Goal: Task Accomplishment & Management: Manage account settings

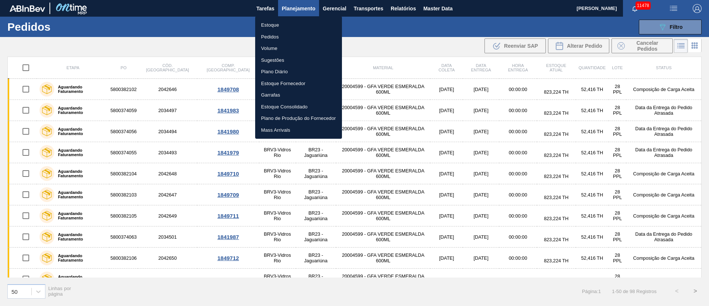
scroll to position [686, 0]
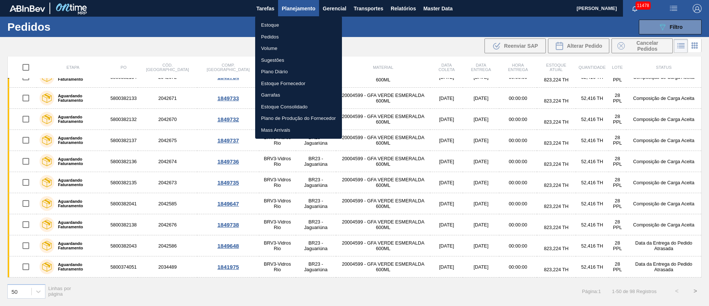
click at [267, 24] on li "Estoque" at bounding box center [298, 25] width 87 height 12
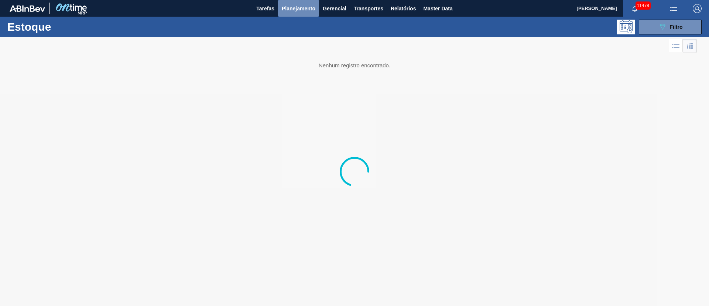
drag, startPoint x: 297, startPoint y: 7, endPoint x: 291, endPoint y: 16, distance: 11.5
click at [297, 7] on span "Planejamento" at bounding box center [299, 8] width 34 height 9
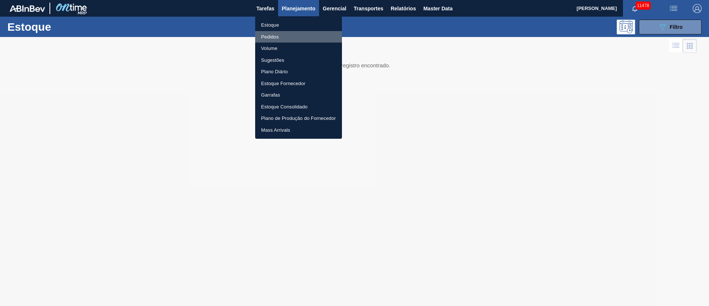
click at [273, 36] on li "Pedidos" at bounding box center [298, 37] width 87 height 12
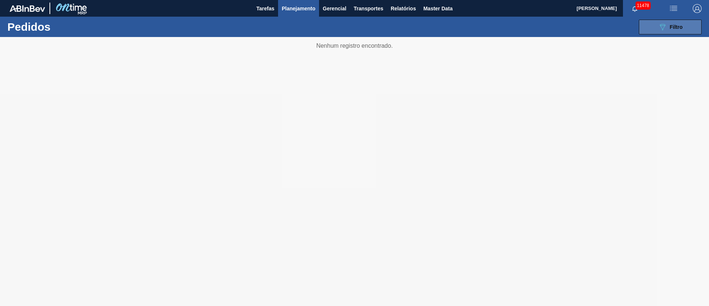
click at [654, 22] on button "089F7B8B-B2A5-4AFE-B5C0-19BA573D28AC Filtro" at bounding box center [670, 27] width 63 height 15
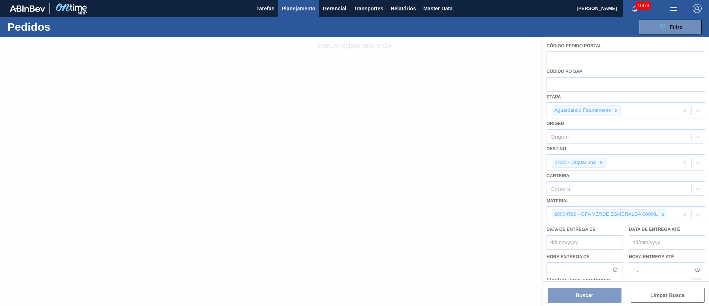
click at [580, 82] on div at bounding box center [354, 171] width 709 height 269
click at [565, 81] on div at bounding box center [354, 171] width 709 height 269
click at [561, 84] on div at bounding box center [354, 171] width 709 height 269
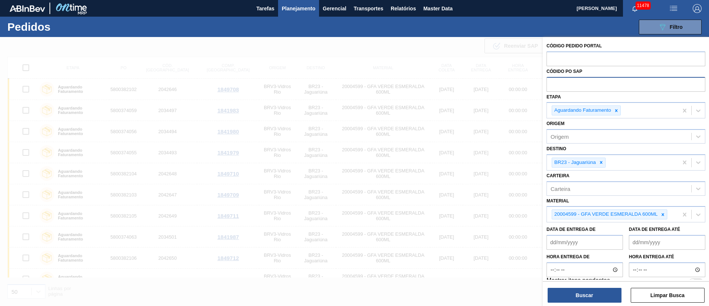
click at [563, 81] on input "text" at bounding box center [626, 84] width 159 height 14
paste input "text"
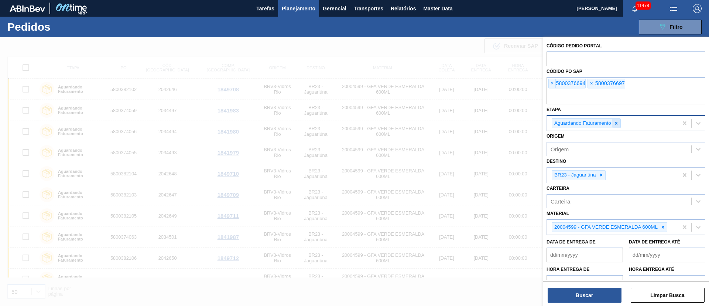
click at [620, 125] on div at bounding box center [617, 123] width 8 height 9
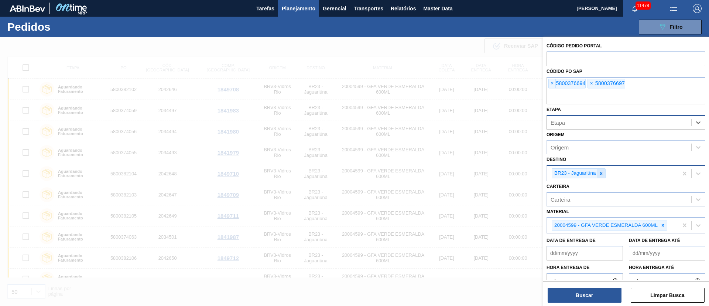
click at [599, 172] on icon at bounding box center [601, 173] width 5 height 5
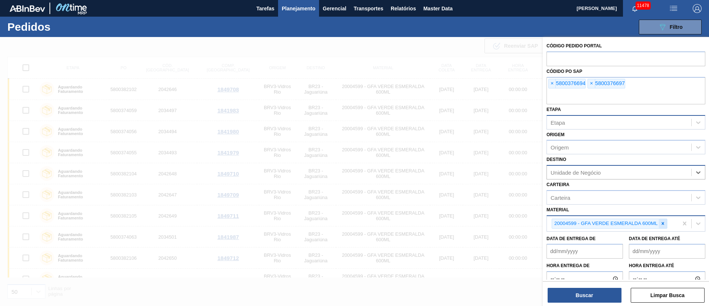
click at [661, 222] on icon at bounding box center [663, 223] width 5 height 5
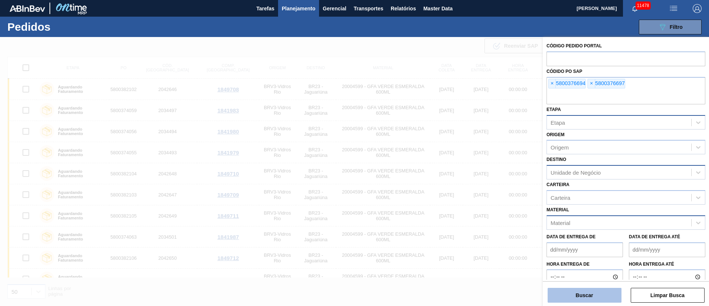
click at [565, 294] on button "Buscar" at bounding box center [585, 294] width 74 height 15
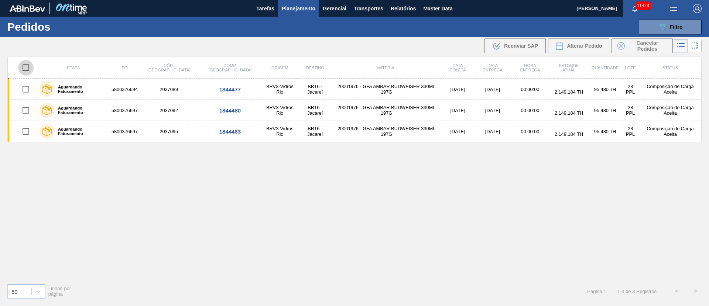
click at [25, 71] on input "checkbox" at bounding box center [26, 68] width 16 height 16
checkbox input "true"
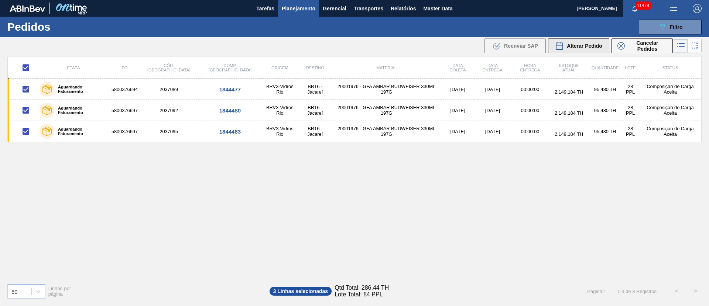
click at [584, 45] on span "Alterar Pedido" at bounding box center [584, 46] width 35 height 6
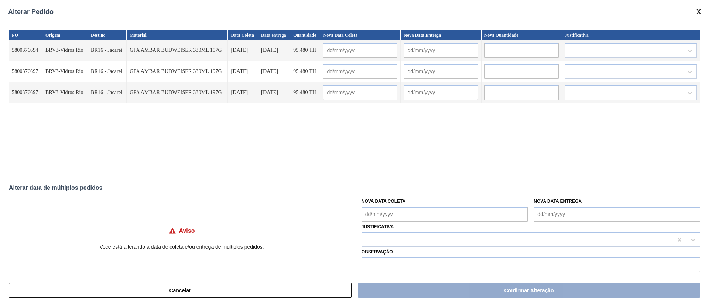
click at [391, 212] on Coleta "Nova Data Coleta" at bounding box center [445, 214] width 167 height 15
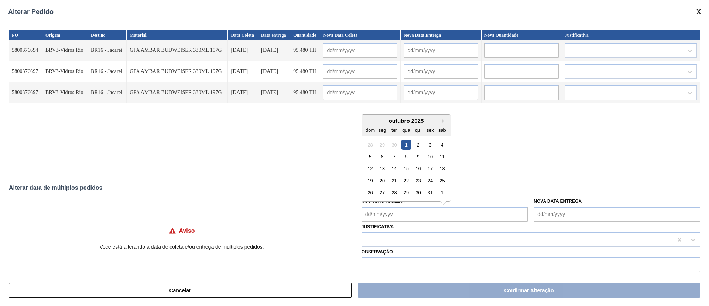
click at [405, 141] on div "1" at bounding box center [406, 144] width 10 height 10
type Coleta "[DATE]"
type input "[DATE]"
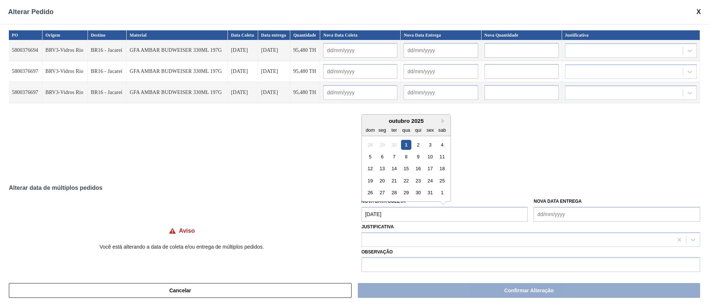
type input "[DATE]"
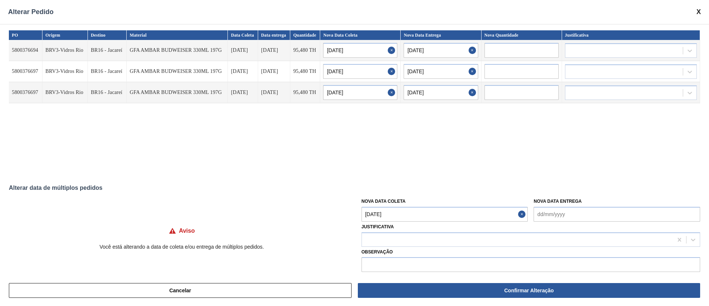
click at [406, 221] on Coleta "[DATE]" at bounding box center [445, 214] width 167 height 15
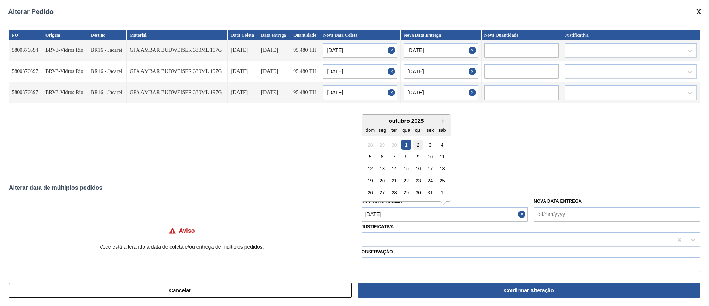
click at [418, 146] on div "2" at bounding box center [418, 144] width 10 height 10
type Coleta "[DATE]"
type input "[DATE]"
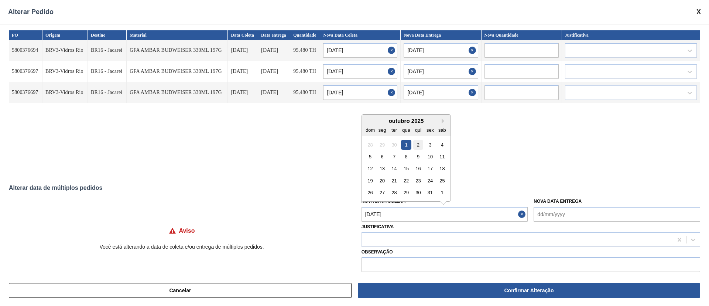
type input "[DATE]"
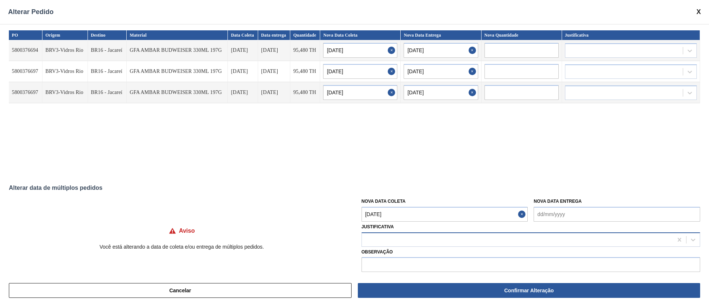
click at [402, 240] on div at bounding box center [517, 239] width 311 height 11
type input "ou"
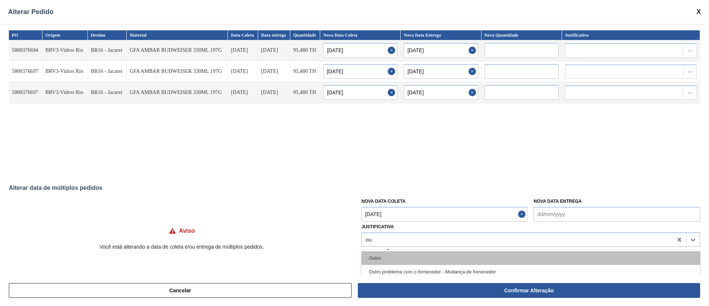
click at [392, 253] on div "Outro" at bounding box center [531, 258] width 339 height 14
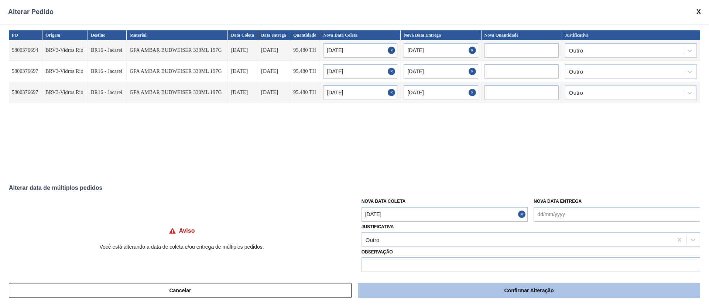
click at [395, 288] on button "Confirmar Alteração" at bounding box center [529, 290] width 343 height 15
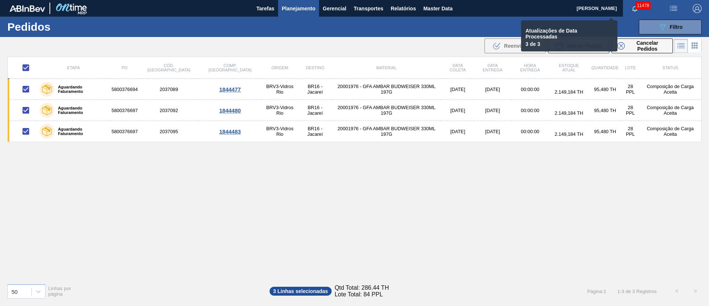
checkbox input "false"
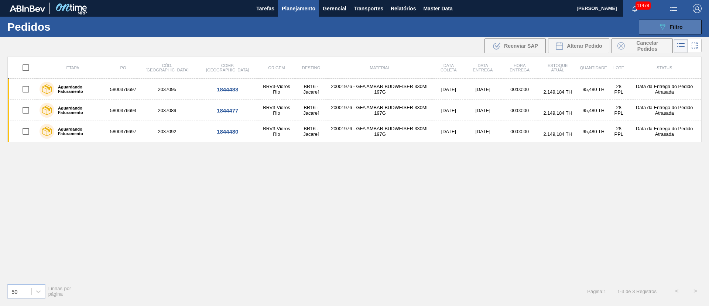
click at [675, 27] on span "Filtro" at bounding box center [676, 27] width 13 height 6
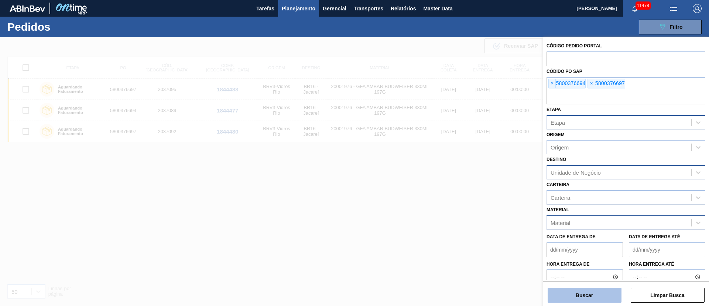
click at [590, 299] on button "Buscar" at bounding box center [585, 294] width 74 height 15
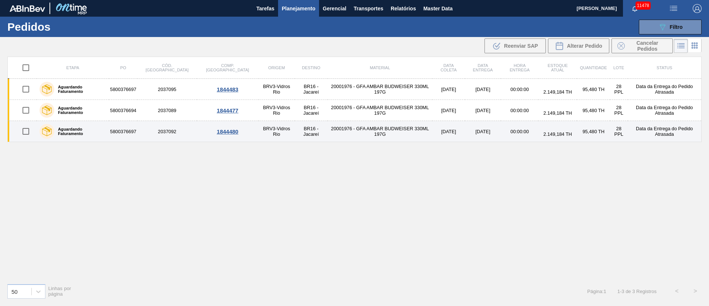
click at [29, 133] on input "checkbox" at bounding box center [26, 131] width 16 height 16
checkbox input "true"
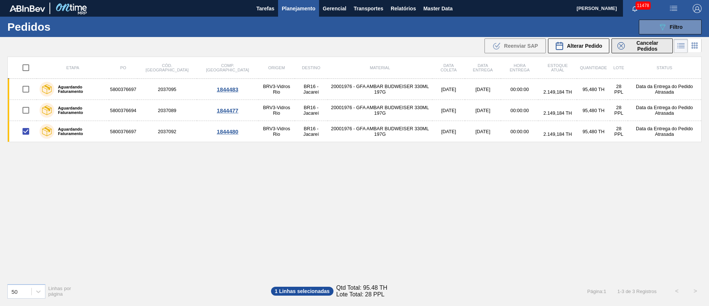
click at [632, 49] on span "Cancelar Pedidos" at bounding box center [647, 46] width 39 height 12
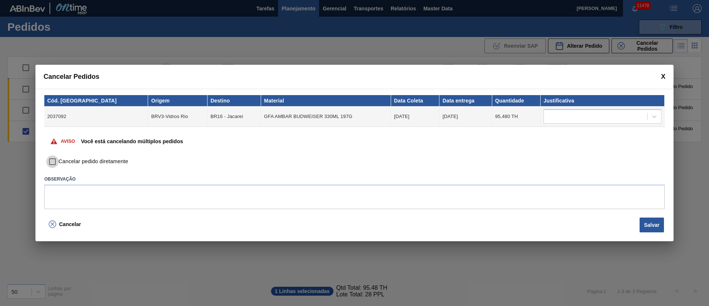
click at [54, 161] on input "Cancelar pedido diretamente" at bounding box center [52, 161] width 13 height 13
checkbox input "true"
click at [575, 114] on div at bounding box center [595, 116] width 103 height 11
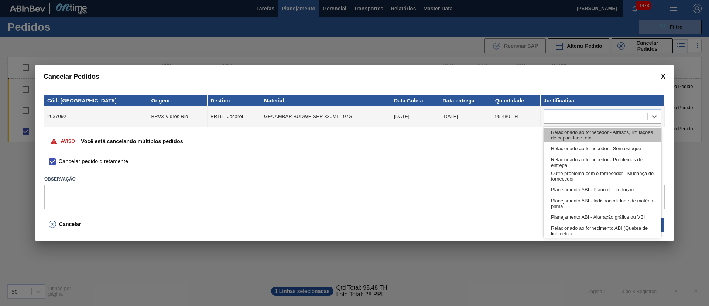
click at [558, 135] on div "Relacionado ao fornecedor - Atrasos, limitações de capacidade, etc." at bounding box center [603, 135] width 118 height 14
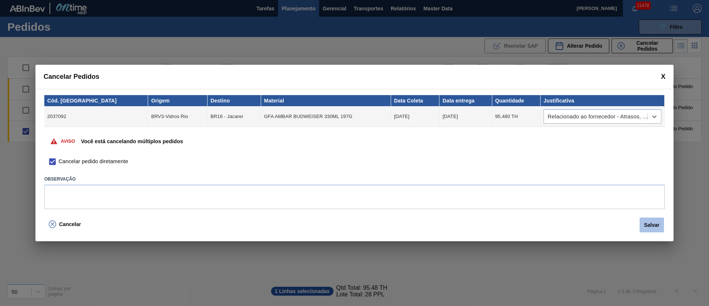
click at [641, 218] on button "Salvar" at bounding box center [652, 224] width 24 height 15
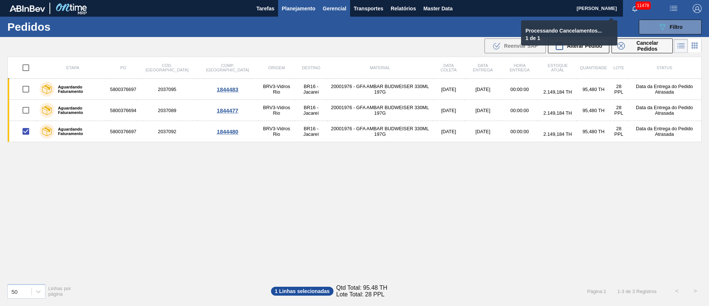
checkbox input "false"
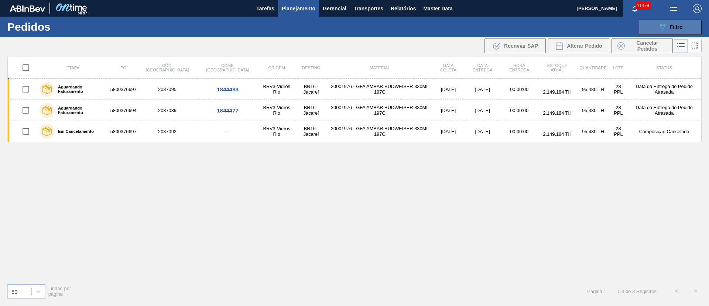
click at [678, 24] on span "Filtro" at bounding box center [676, 27] width 13 height 6
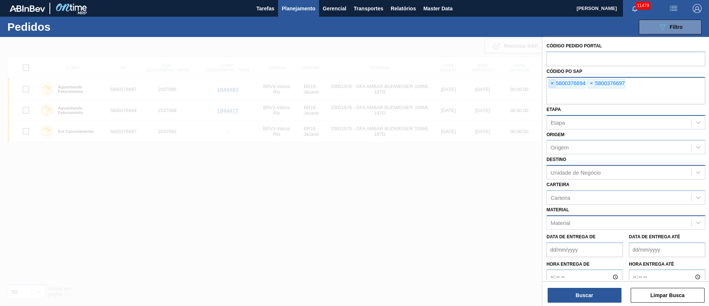
click at [551, 85] on span "×" at bounding box center [552, 83] width 7 height 9
click at [552, 84] on span "×" at bounding box center [552, 83] width 7 height 9
click at [552, 90] on input "text" at bounding box center [626, 97] width 159 height 14
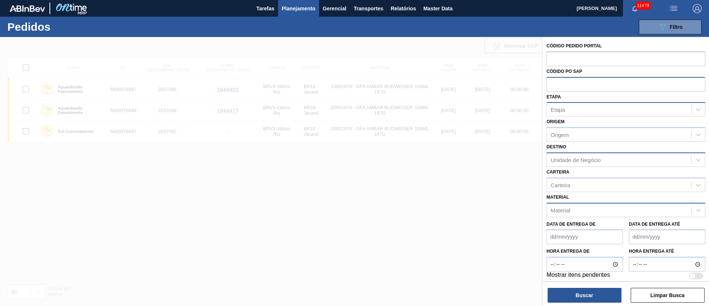
click at [553, 84] on input "text" at bounding box center [626, 84] width 159 height 14
paste input "text"
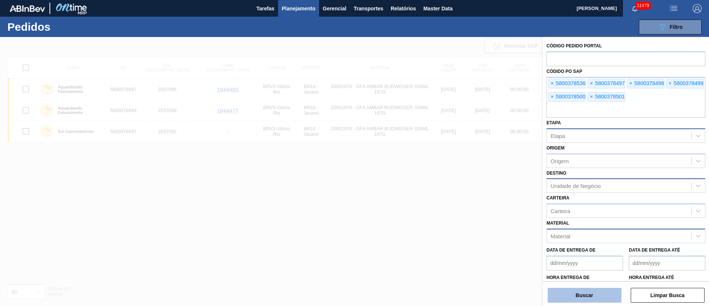
click at [600, 295] on button "Buscar" at bounding box center [585, 294] width 74 height 15
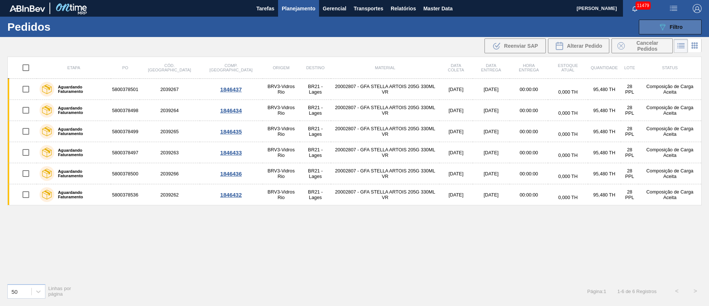
click at [685, 24] on button "089F7B8B-B2A5-4AFE-B5C0-19BA573D28AC Filtro" at bounding box center [670, 27] width 63 height 15
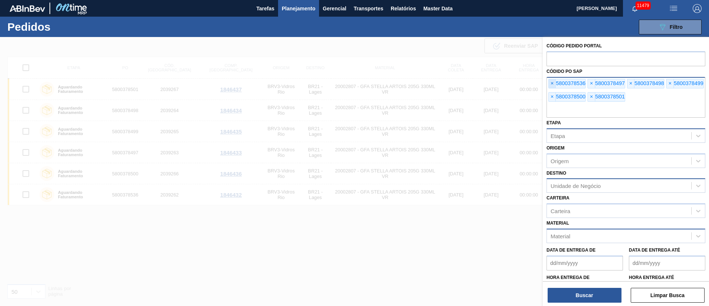
click at [550, 82] on span "×" at bounding box center [552, 83] width 7 height 9
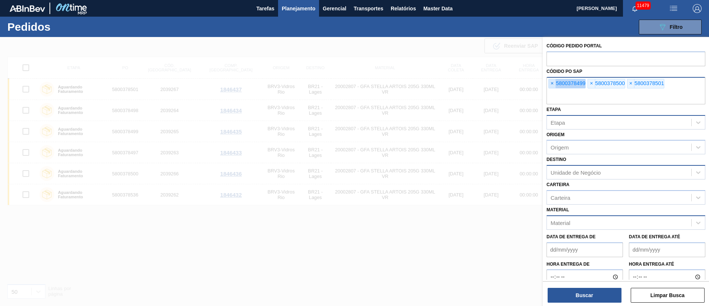
click at [550, 82] on span "×" at bounding box center [552, 83] width 7 height 9
click at [550, 90] on input "text" at bounding box center [626, 97] width 159 height 14
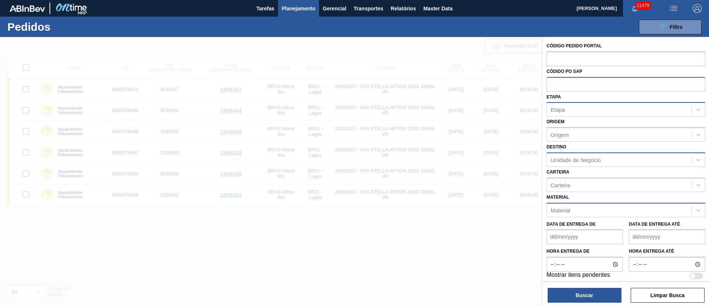
click at [550, 82] on input "text" at bounding box center [626, 84] width 159 height 14
paste input "text"
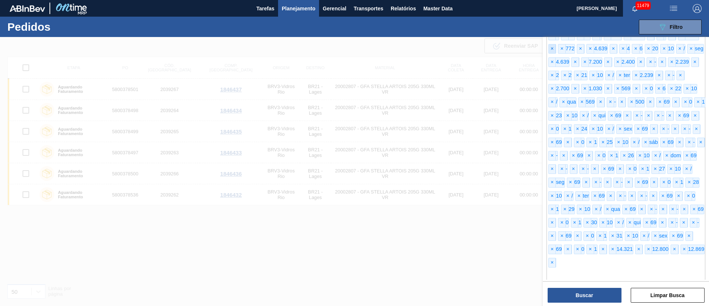
click at [551, 45] on span "×" at bounding box center [552, 48] width 7 height 9
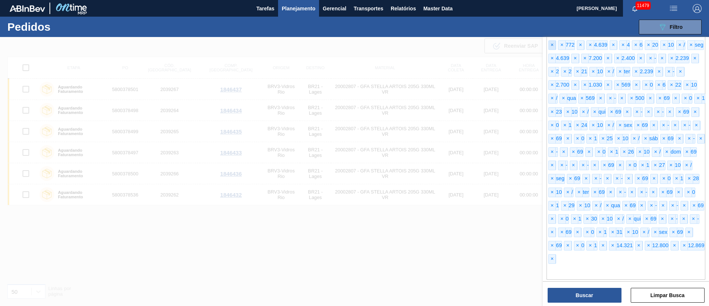
click at [551, 45] on span "×" at bounding box center [552, 45] width 7 height 9
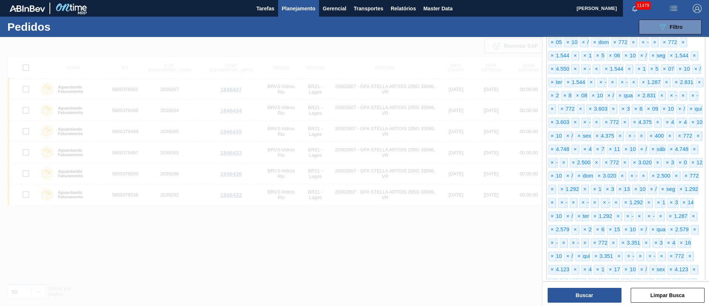
scroll to position [0, 0]
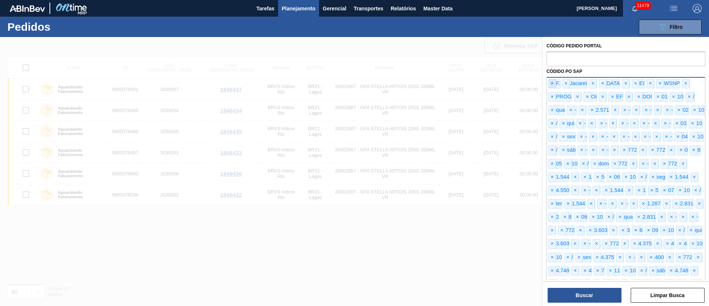
click at [552, 81] on span "×" at bounding box center [552, 83] width 7 height 9
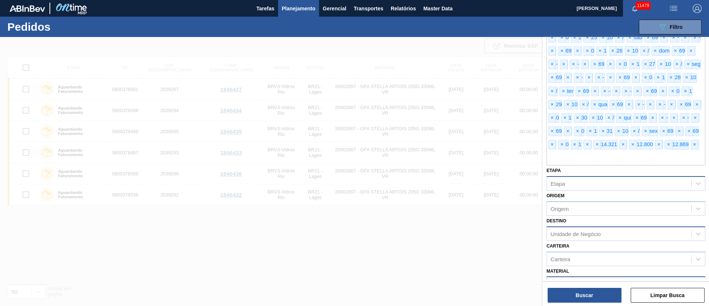
click at [552, 81] on span "×" at bounding box center [552, 77] width 7 height 9
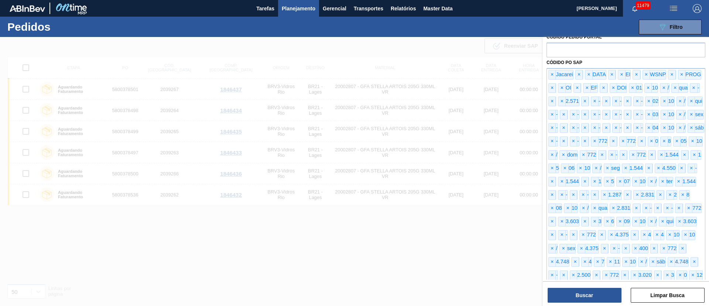
scroll to position [0, 0]
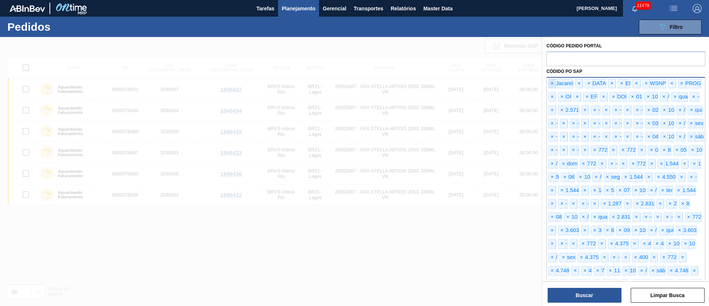
click at [555, 83] on span "×" at bounding box center [552, 83] width 7 height 9
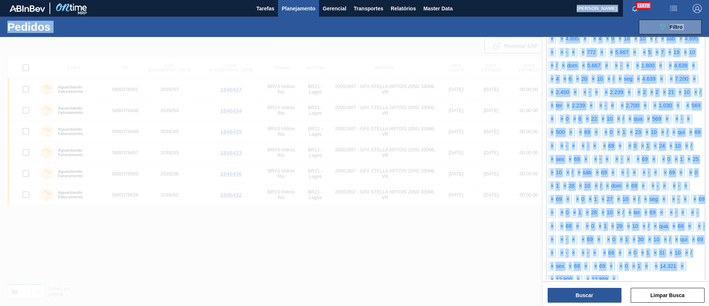
scroll to position [0, 0]
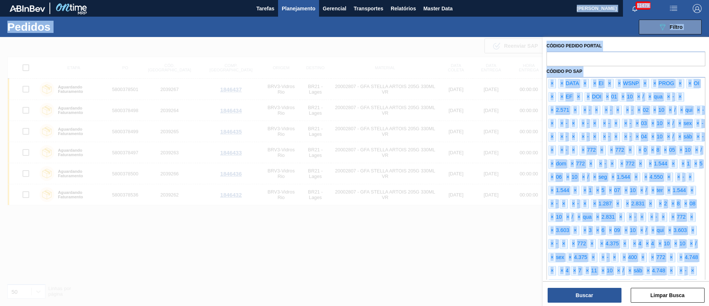
drag, startPoint x: 671, startPoint y: 147, endPoint x: 505, endPoint y: 13, distance: 213.7
click at [505, 13] on main "Tarefas Planejamento Gerencial Transportes Relatórios Master Data [PERSON_NAME]…" at bounding box center [354, 153] width 709 height 306
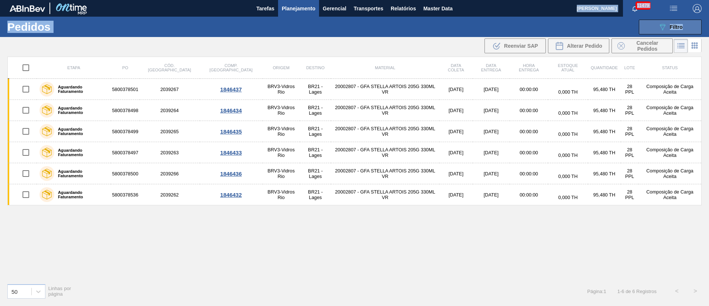
click at [664, 25] on icon "089F7B8B-B2A5-4AFE-B5C0-19BA573D28AC" at bounding box center [662, 27] width 9 height 9
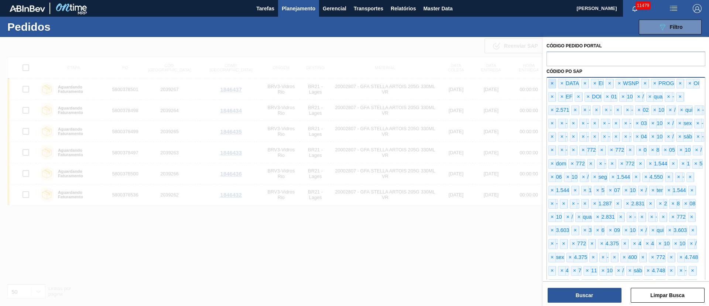
click at [555, 83] on span "×" at bounding box center [552, 83] width 7 height 9
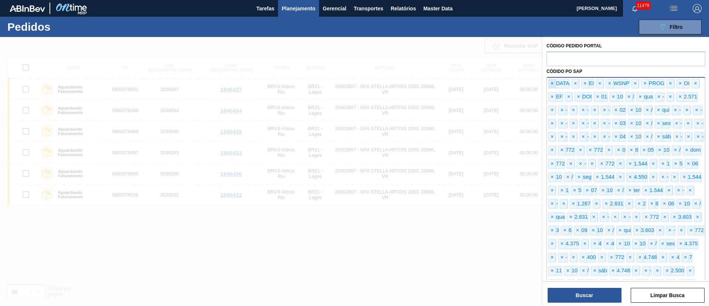
scroll to position [487, 0]
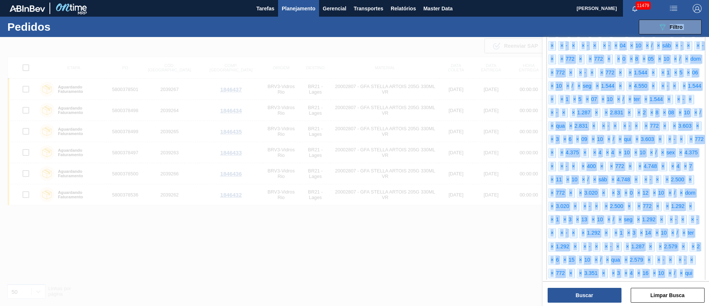
scroll to position [0, 0]
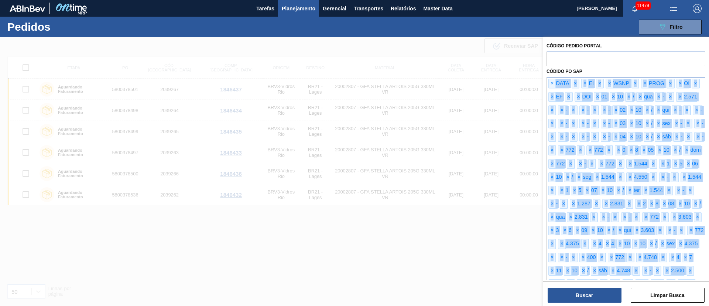
drag, startPoint x: 649, startPoint y: 159, endPoint x: 547, endPoint y: 89, distance: 124.2
click at [554, 85] on span "×" at bounding box center [552, 83] width 7 height 9
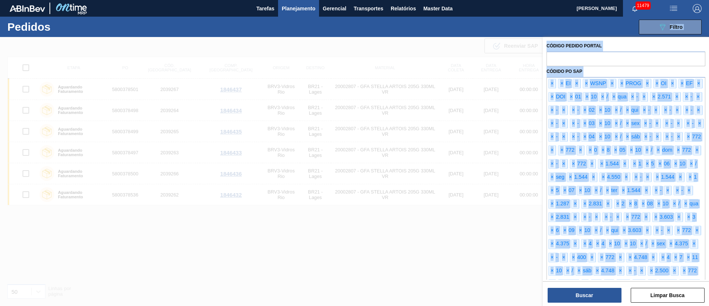
drag, startPoint x: 600, startPoint y: 146, endPoint x: 519, endPoint y: 30, distance: 141.4
click at [519, 30] on div "089F7B8B-B2A5-4AFE-B5C0-19BA573D28AC Filtro Código Pedido Portal Códido PO SAP …" at bounding box center [412, 27] width 588 height 22
click at [553, 84] on span "×" at bounding box center [552, 83] width 7 height 9
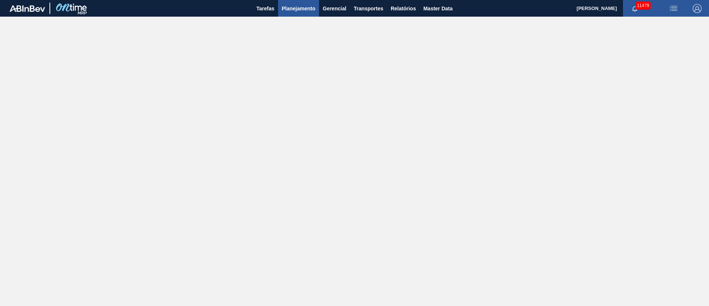
click at [309, 6] on span "Planejamento" at bounding box center [299, 8] width 34 height 9
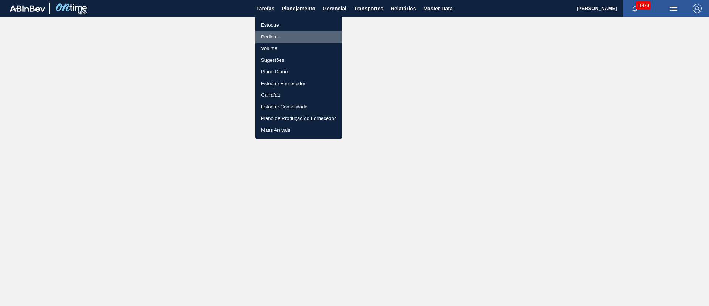
click at [270, 39] on li "Pedidos" at bounding box center [298, 37] width 87 height 12
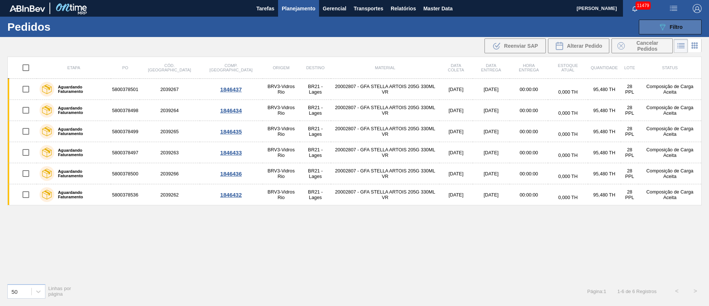
click at [683, 20] on button "089F7B8B-B2A5-4AFE-B5C0-19BA573D28AC Filtro" at bounding box center [670, 27] width 63 height 15
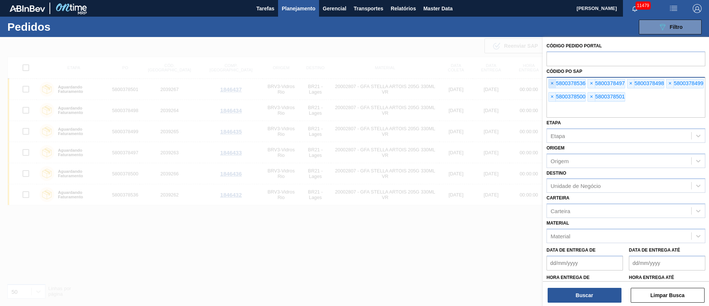
click at [551, 82] on span "×" at bounding box center [552, 83] width 7 height 9
click at [552, 83] on span "×" at bounding box center [552, 83] width 7 height 9
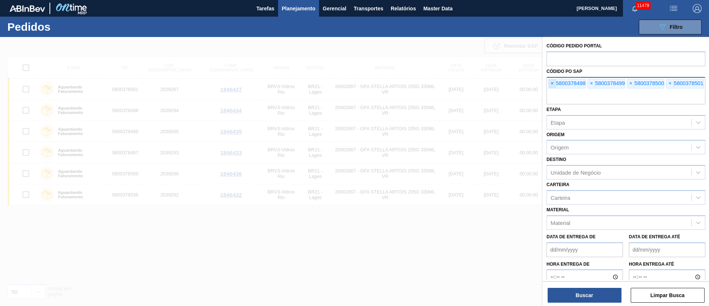
click at [552, 83] on span "×" at bounding box center [552, 83] width 7 height 9
click at [552, 90] on input "text" at bounding box center [626, 97] width 159 height 14
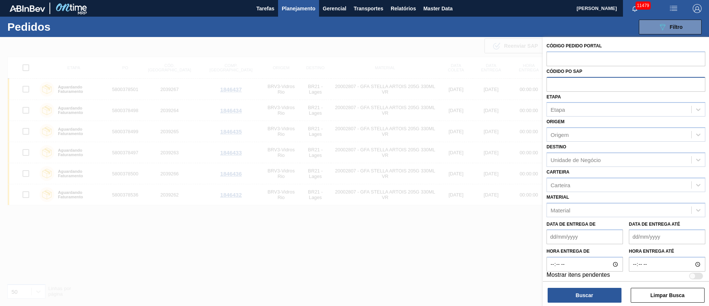
paste input "text"
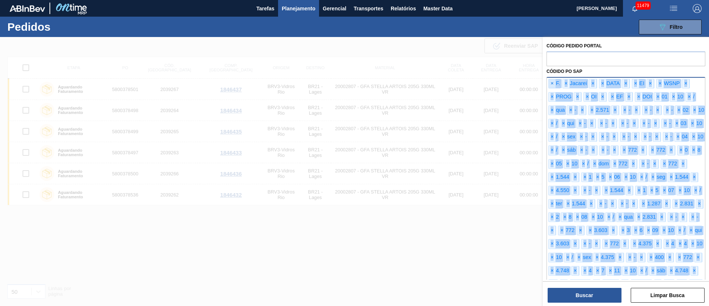
drag, startPoint x: 592, startPoint y: 264, endPoint x: 552, endPoint y: 81, distance: 187.2
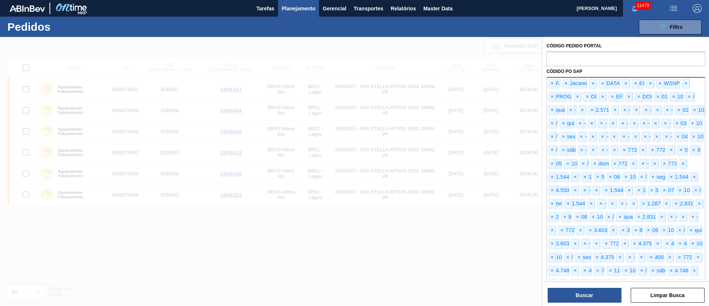
scroll to position [513, 0]
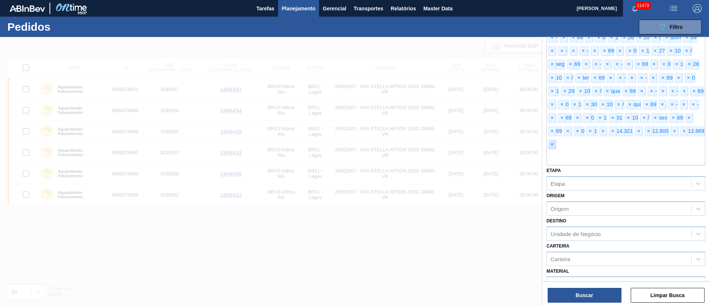
click at [556, 147] on span "×" at bounding box center [552, 144] width 7 height 9
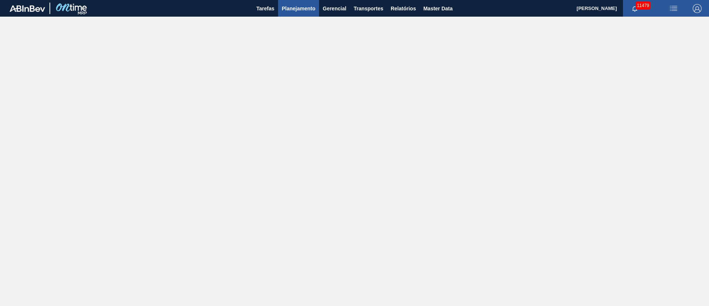
click at [293, 12] on span "Planejamento" at bounding box center [299, 8] width 34 height 9
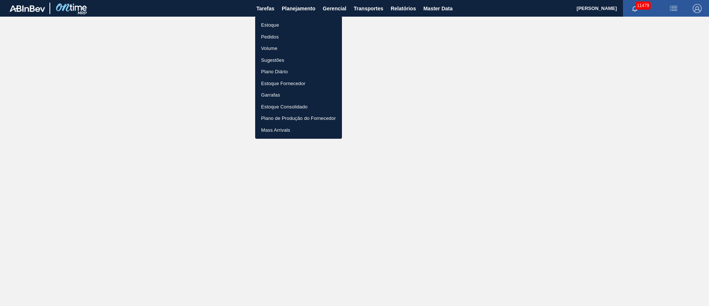
click at [275, 35] on li "Pedidos" at bounding box center [298, 37] width 87 height 12
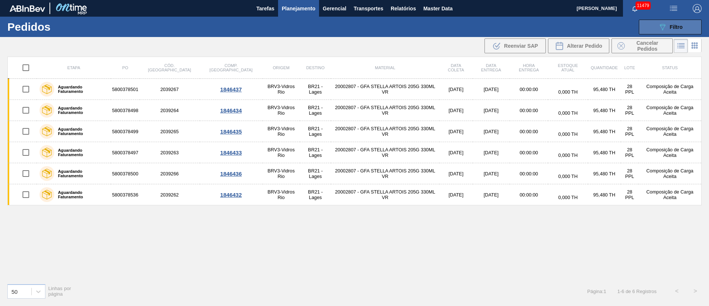
click at [680, 28] on span "Filtro" at bounding box center [676, 27] width 13 height 6
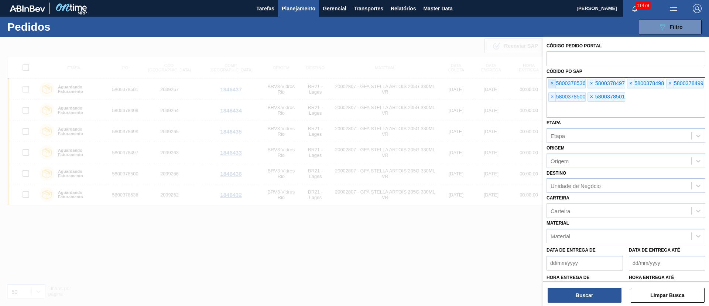
click at [549, 85] on span "×" at bounding box center [552, 83] width 7 height 9
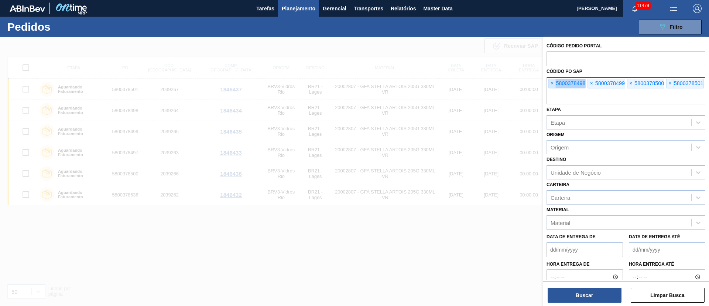
click at [549, 85] on span "×" at bounding box center [552, 83] width 7 height 9
click at [554, 88] on div "× 5800378501" at bounding box center [567, 84] width 37 height 10
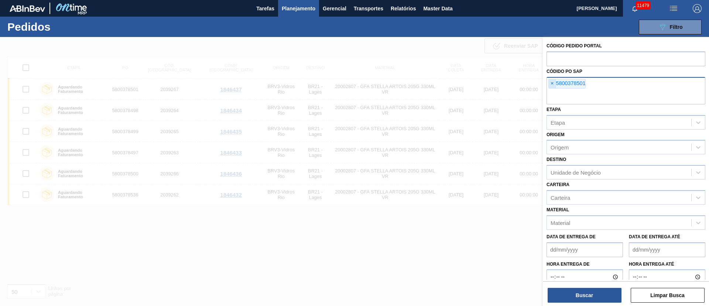
click at [555, 83] on span "×" at bounding box center [552, 83] width 7 height 9
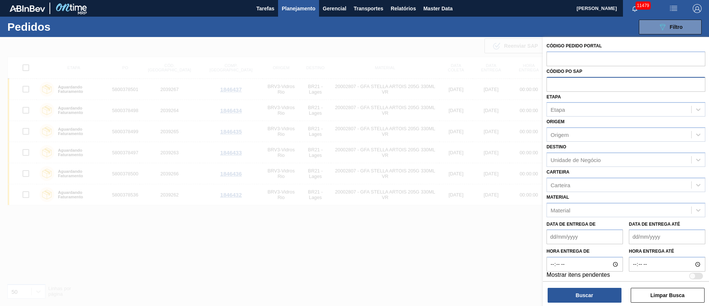
click at [555, 83] on input "text" at bounding box center [626, 84] width 159 height 14
drag, startPoint x: 559, startPoint y: 77, endPoint x: 576, endPoint y: 88, distance: 20.5
click at [576, 88] on input "text" at bounding box center [626, 84] width 159 height 14
paste input "text"
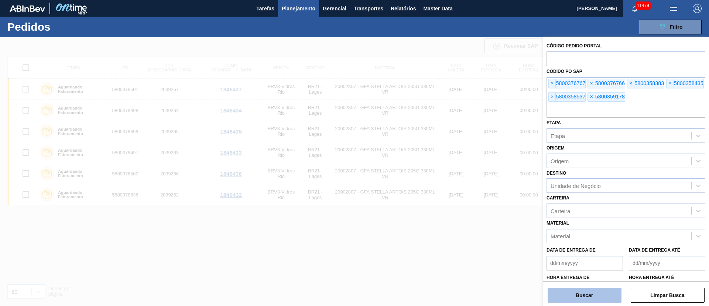
click at [581, 287] on button "Buscar" at bounding box center [585, 294] width 74 height 15
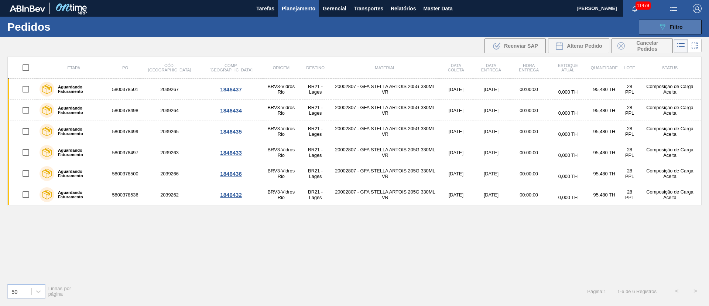
click at [668, 28] on div "089F7B8B-B2A5-4AFE-B5C0-19BA573D28AC Filtro" at bounding box center [670, 27] width 25 height 9
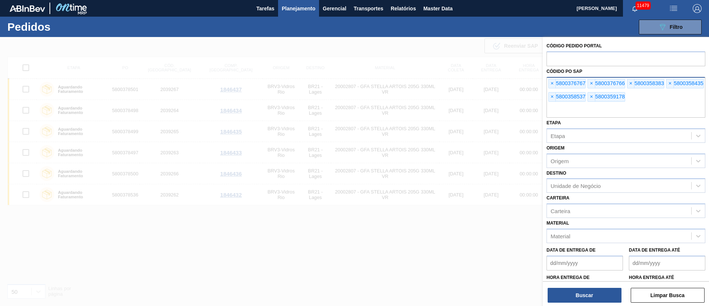
click at [548, 82] on div "× 5800376767 × 5800376766 × 5800358383 × 5800358435 × 5800358537 × 5800359178" at bounding box center [626, 97] width 159 height 41
click at [550, 82] on span "×" at bounding box center [552, 83] width 7 height 9
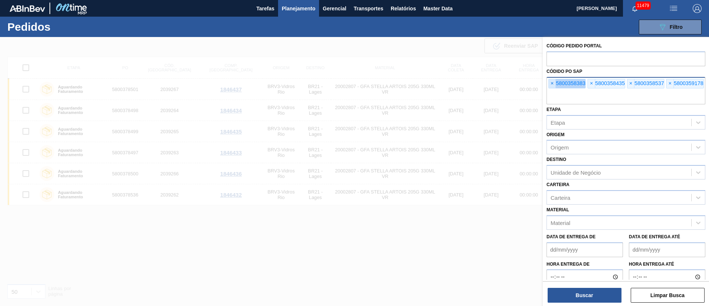
click at [550, 82] on span "×" at bounding box center [552, 83] width 7 height 9
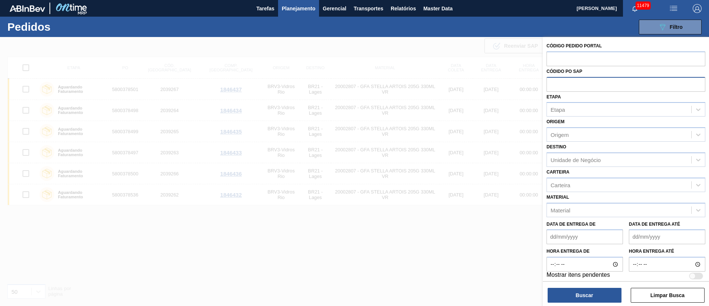
click at [550, 82] on input "text" at bounding box center [626, 84] width 159 height 14
paste input "text"
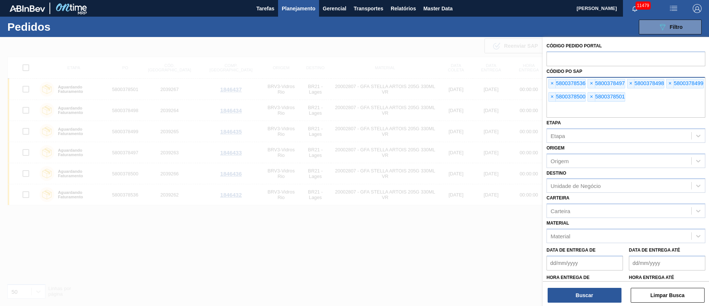
click at [585, 302] on div "Código Pedido Portal Códido PO SAP × 5800378536 × 5800378497 × 5800378498 × 580…" at bounding box center [626, 172] width 166 height 270
click at [587, 295] on button "Buscar" at bounding box center [585, 294] width 74 height 15
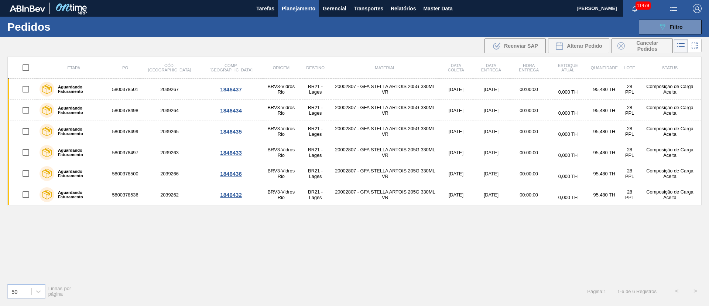
click at [671, 34] on div "089F7B8B-B2A5-4AFE-B5C0-19BA573D28AC Filtro Código Pedido Portal Códido PO SAP …" at bounding box center [412, 27] width 588 height 22
click at [654, 27] on button "089F7B8B-B2A5-4AFE-B5C0-19BA573D28AC Filtro" at bounding box center [670, 27] width 63 height 15
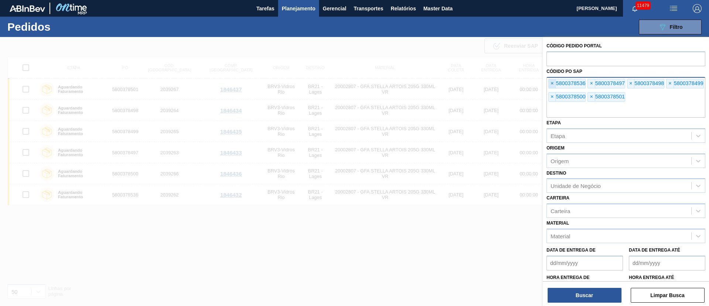
click at [554, 84] on span "×" at bounding box center [552, 83] width 7 height 9
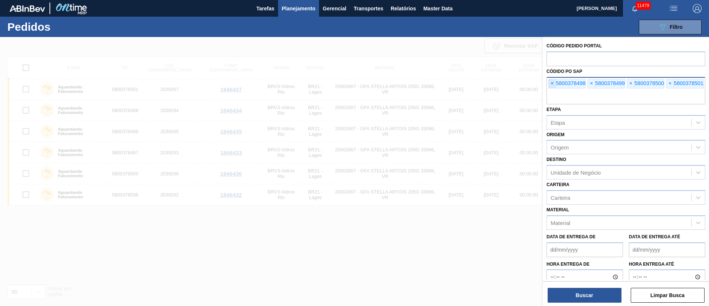
click at [552, 84] on span "×" at bounding box center [552, 83] width 7 height 9
click at [552, 90] on input "text" at bounding box center [626, 97] width 159 height 14
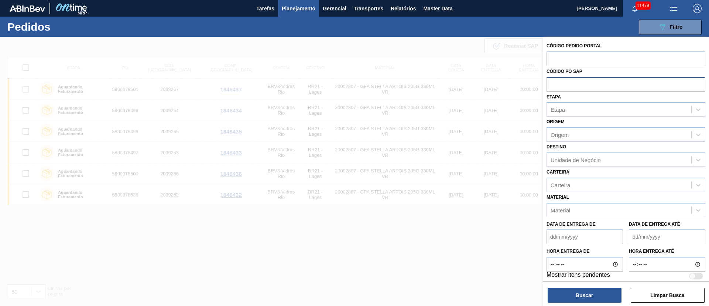
click at [552, 84] on input "text" at bounding box center [626, 84] width 159 height 14
paste input "text"
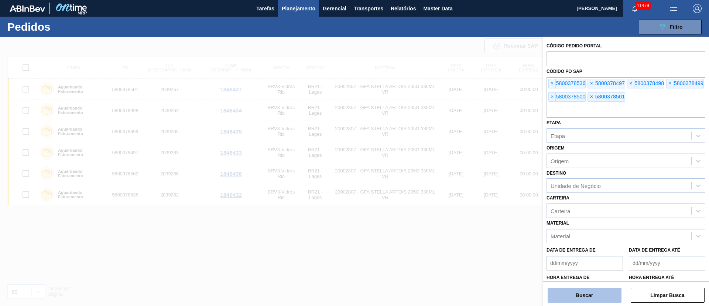
click at [582, 297] on button "Buscar" at bounding box center [585, 294] width 74 height 15
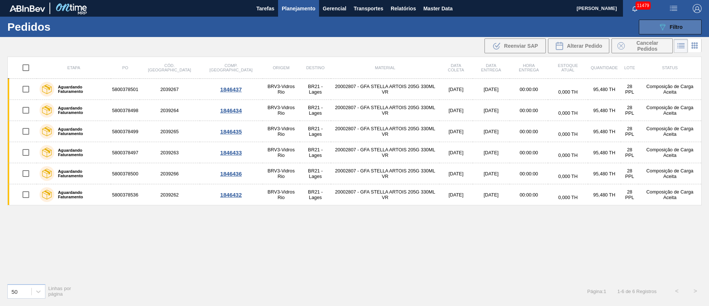
click at [688, 28] on button "089F7B8B-B2A5-4AFE-B5C0-19BA573D28AC Filtro" at bounding box center [670, 27] width 63 height 15
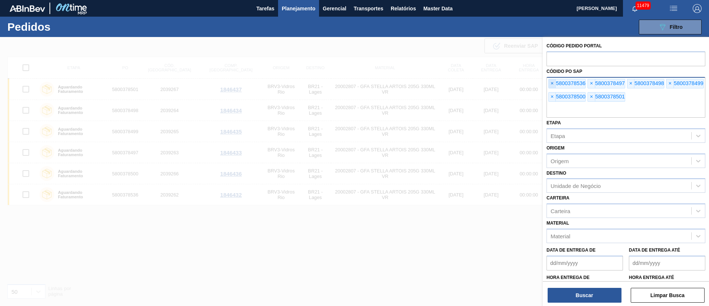
click at [554, 85] on span "×" at bounding box center [552, 83] width 7 height 9
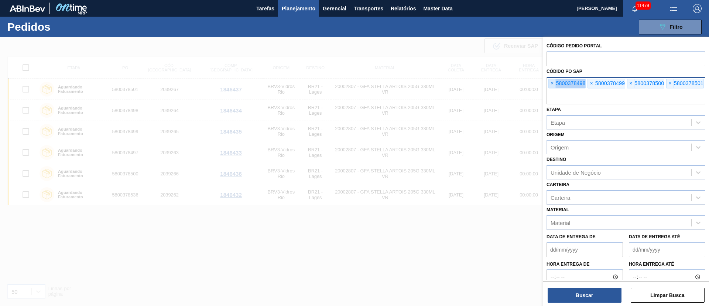
click at [554, 85] on span "×" at bounding box center [552, 83] width 7 height 9
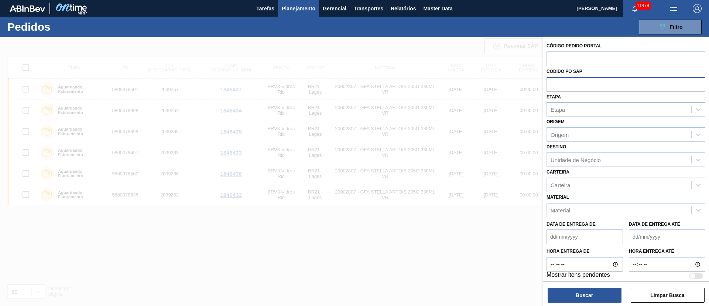
click at [554, 85] on input "text" at bounding box center [626, 84] width 159 height 14
paste input "text"
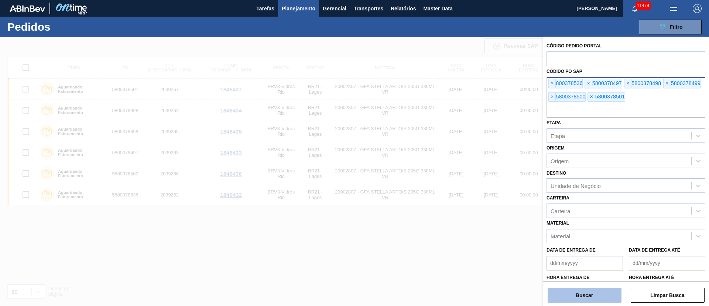
click at [580, 295] on button "Buscar" at bounding box center [585, 294] width 74 height 15
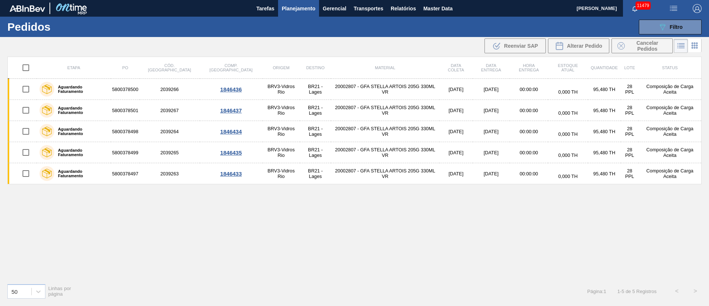
click at [30, 69] on input "checkbox" at bounding box center [26, 68] width 16 height 16
checkbox input "true"
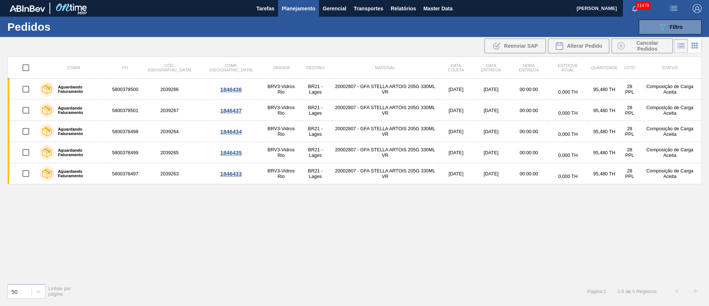
checkbox input "true"
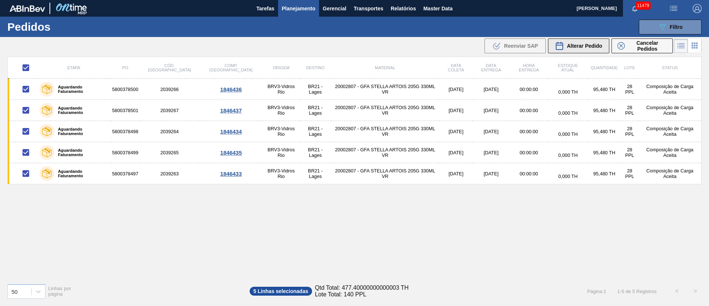
click at [591, 43] on span "Alterar Pedido" at bounding box center [584, 46] width 35 height 6
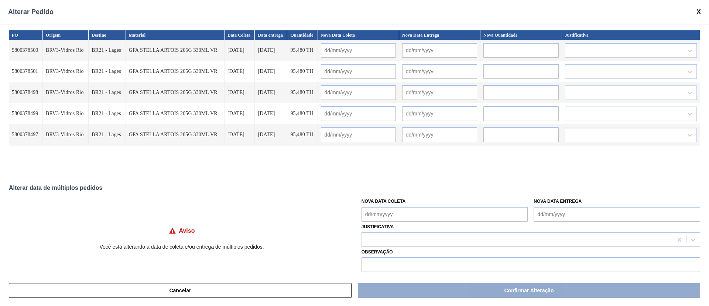
click at [385, 213] on Coleta "Nova Data Coleta" at bounding box center [445, 214] width 167 height 15
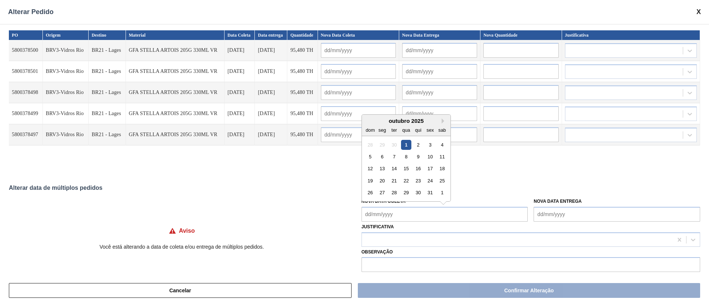
click at [405, 144] on div "1" at bounding box center [406, 144] width 10 height 10
type Coleta "[DATE]"
type input "[DATE]"
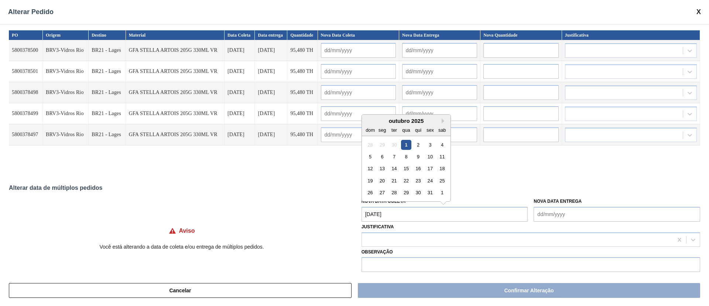
type input "[DATE]"
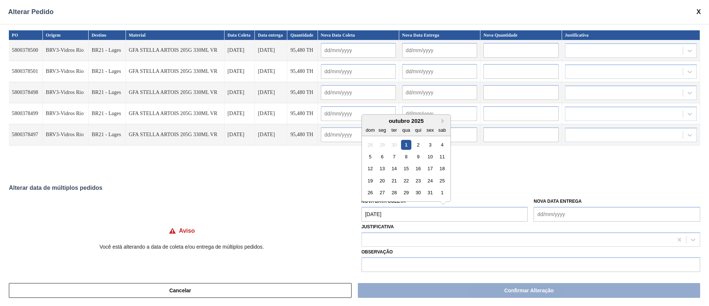
type input "[DATE]"
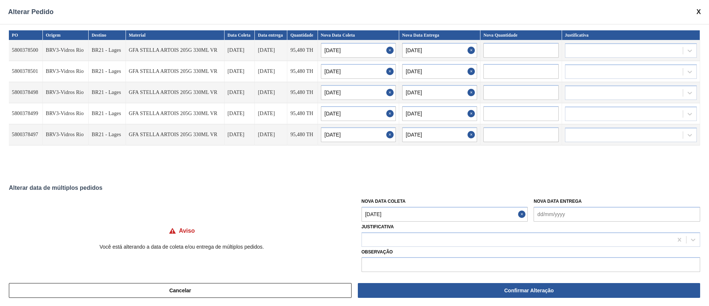
click at [378, 216] on Coleta "[DATE]" at bounding box center [445, 214] width 167 height 15
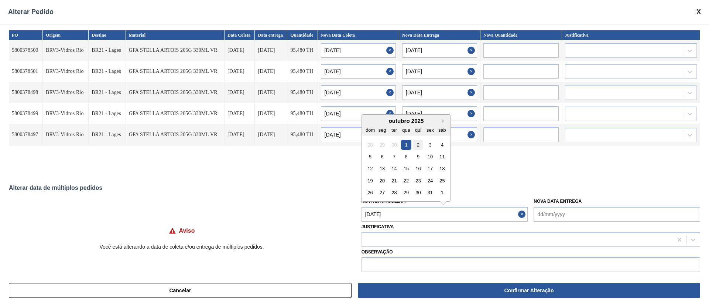
click at [417, 143] on div "2" at bounding box center [418, 144] width 10 height 10
type Coleta "[DATE]"
type input "[DATE]"
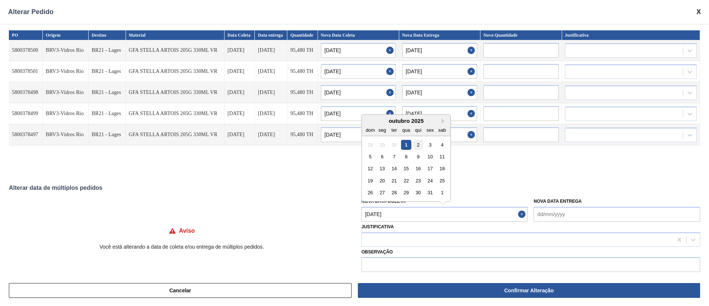
type input "[DATE]"
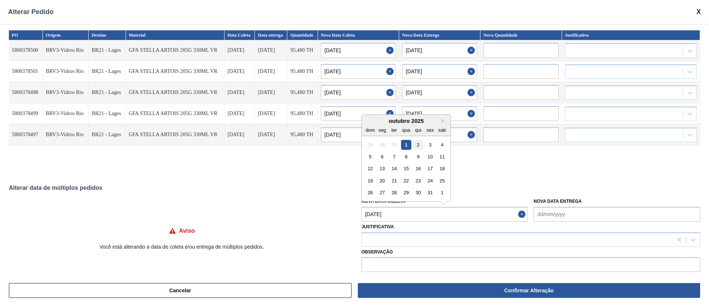
type input "[DATE]"
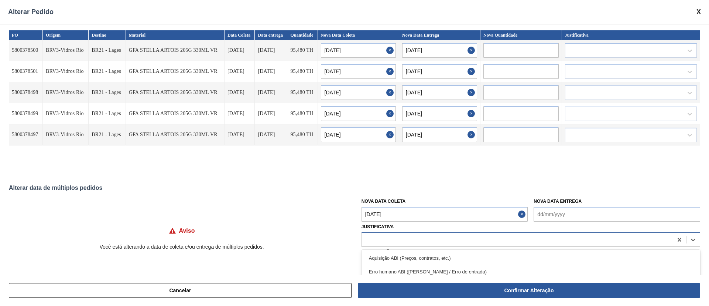
click at [417, 236] on div at bounding box center [517, 239] width 311 height 11
type input "ou"
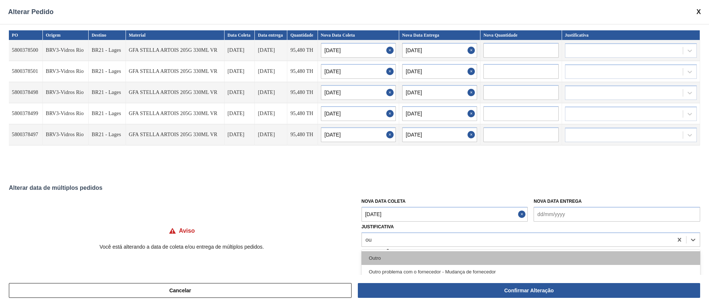
click at [404, 257] on div "Outro" at bounding box center [531, 258] width 339 height 14
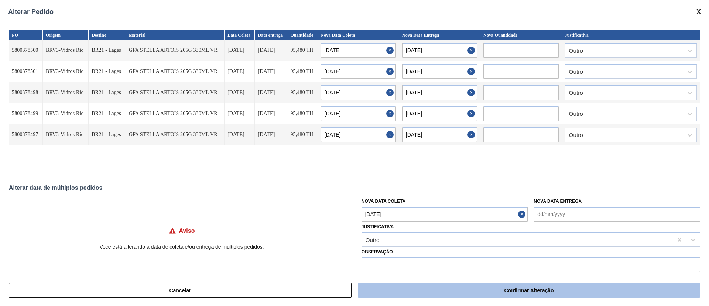
click at [401, 287] on button "Confirmar Alteração" at bounding box center [529, 290] width 343 height 15
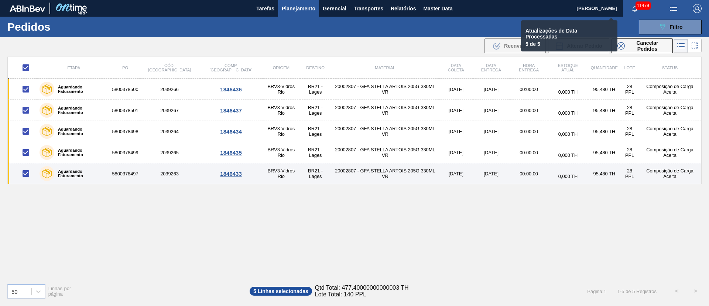
checkbox input "false"
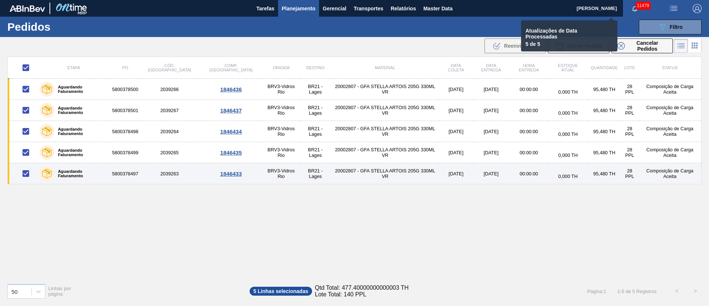
checkbox input "false"
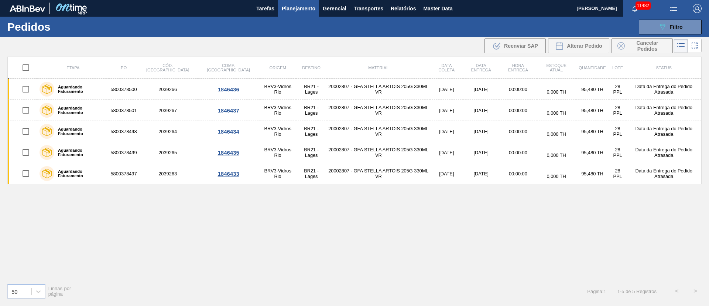
click at [439, 226] on div "Etapa PO Cód. Pedido Comp. Carga Origem Destino Material Data coleta Data entre…" at bounding box center [354, 167] width 695 height 221
click at [489, 225] on div "Etapa PO Cód. Pedido Comp. Carga Origem Destino Material Data coleta Data entre…" at bounding box center [354, 167] width 695 height 221
drag, startPoint x: 278, startPoint y: 194, endPoint x: 436, endPoint y: 213, distance: 159.3
click at [279, 194] on div "Etapa PO Cód. Pedido Comp. Carga Origem Destino Material Data coleta Data entre…" at bounding box center [354, 167] width 695 height 221
click at [436, 213] on div "Etapa PO Cód. Pedido Comp. Carga Origem Destino Material Data coleta Data entre…" at bounding box center [354, 167] width 695 height 221
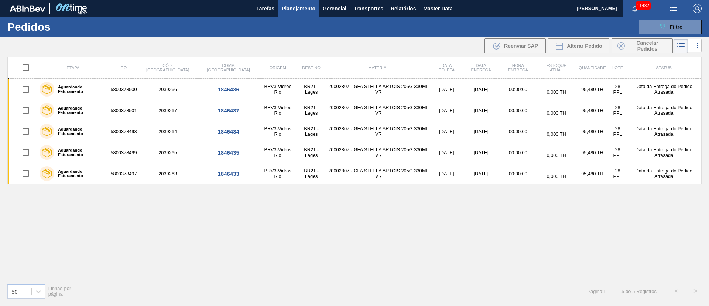
click at [360, 216] on div "Etapa PO Cód. Pedido Comp. Carga Origem Destino Material Data coleta Data entre…" at bounding box center [354, 167] width 695 height 221
click at [498, 223] on div "Etapa PO Cód. Pedido Comp. Carga Origem Destino Material Data coleta Data entre…" at bounding box center [354, 167] width 695 height 221
click at [678, 28] on span "Filtro" at bounding box center [676, 27] width 13 height 6
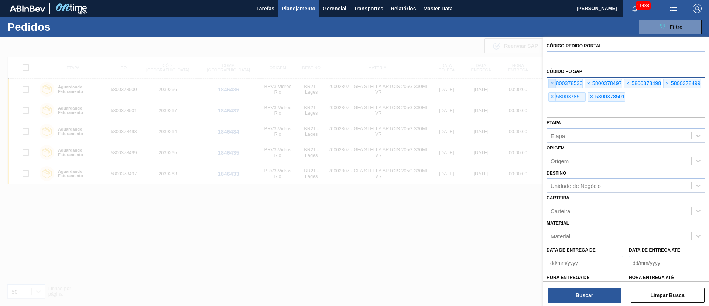
click at [554, 86] on span "×" at bounding box center [552, 83] width 7 height 9
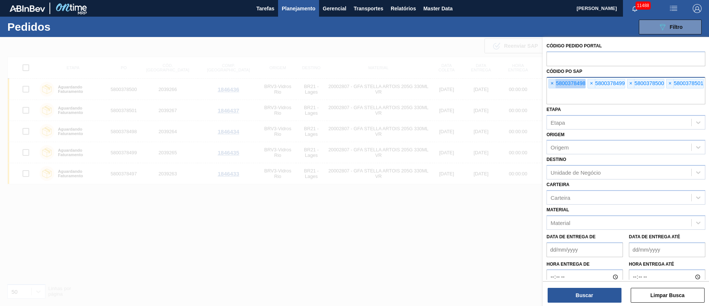
click at [554, 86] on span "×" at bounding box center [552, 83] width 7 height 9
click at [554, 85] on span "×" at bounding box center [552, 83] width 7 height 9
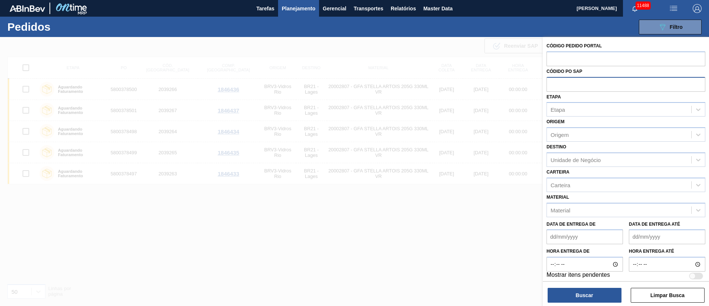
click at [554, 85] on input "text" at bounding box center [626, 84] width 159 height 14
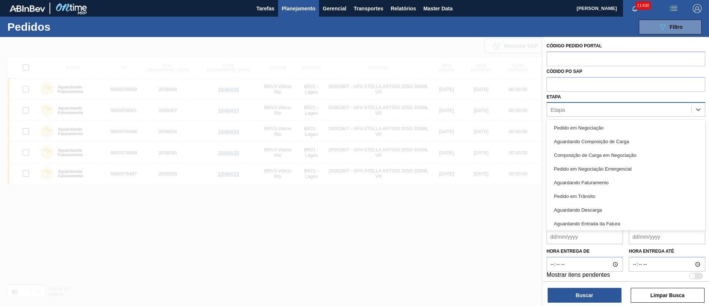
click at [562, 111] on div "Etapa" at bounding box center [558, 109] width 14 height 6
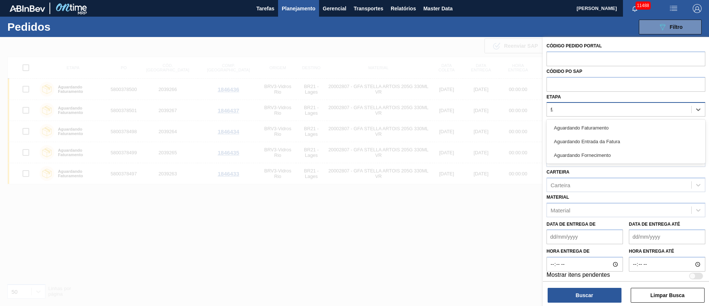
type input "fat"
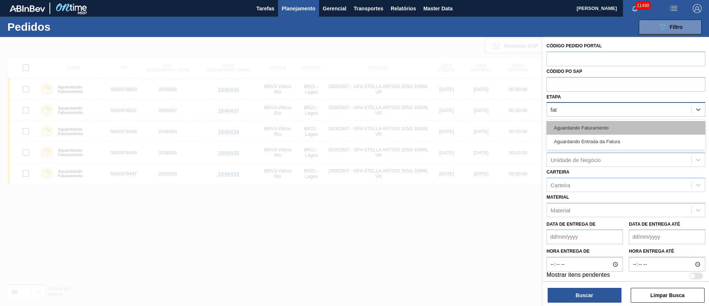
click at [569, 128] on div "Aguardando Faturamento" at bounding box center [626, 128] width 159 height 14
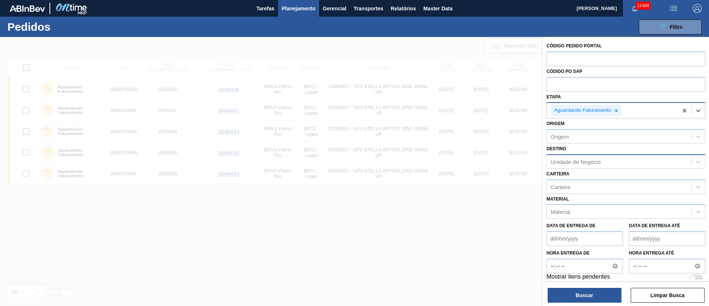
click at [561, 163] on div "Unidade de Negócio" at bounding box center [576, 161] width 50 height 6
type input "q"
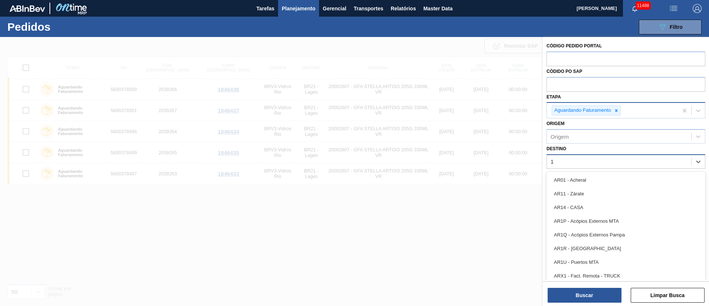
type input "19"
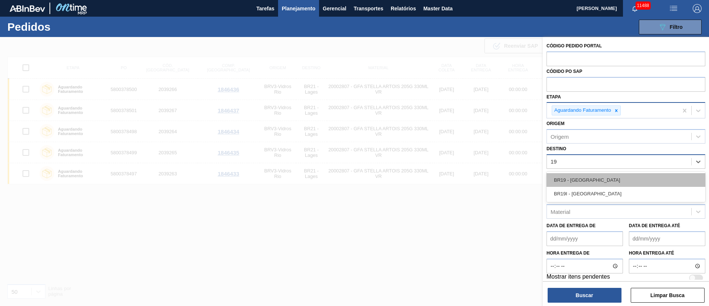
click at [577, 180] on div "BR19 - Nova Rio" at bounding box center [626, 180] width 159 height 14
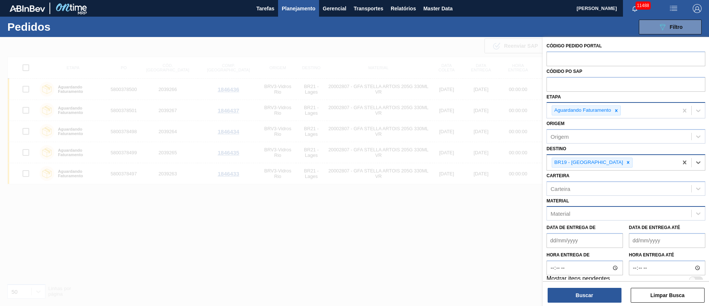
click at [559, 215] on div "Material" at bounding box center [561, 213] width 20 height 6
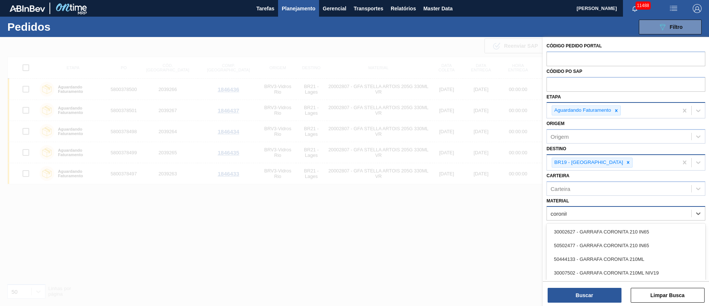
type input "coronita"
click at [578, 231] on div "30002627 - GARRAFA CORONITA 210 IN65" at bounding box center [626, 232] width 159 height 14
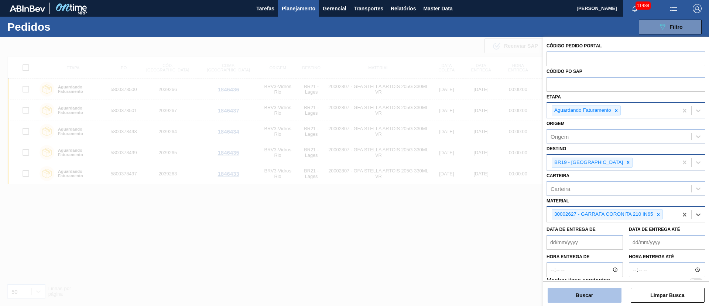
click at [578, 294] on button "Buscar" at bounding box center [585, 294] width 74 height 15
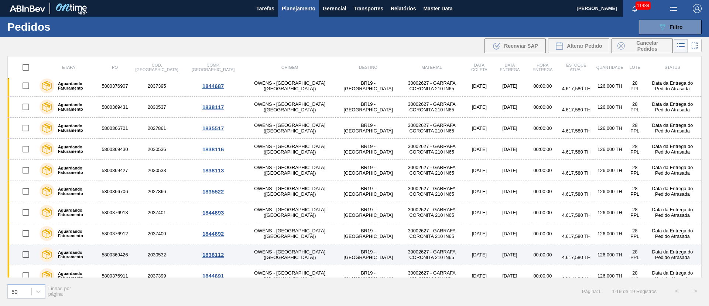
scroll to position [202, 0]
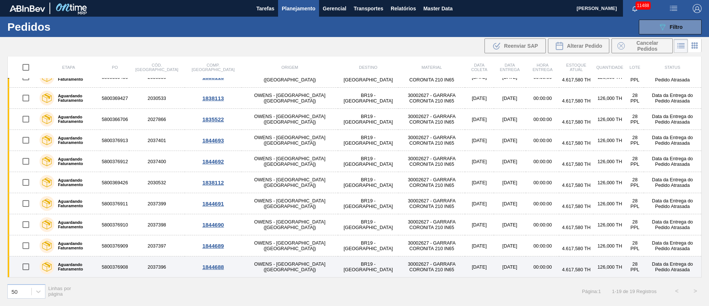
click at [25, 268] on input "checkbox" at bounding box center [26, 267] width 16 height 16
checkbox input "true"
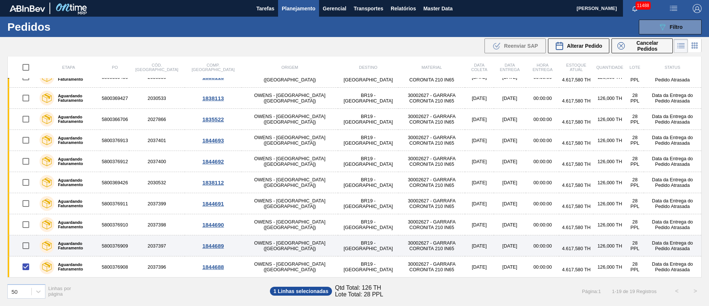
click at [25, 242] on input "checkbox" at bounding box center [26, 246] width 16 height 16
checkbox input "true"
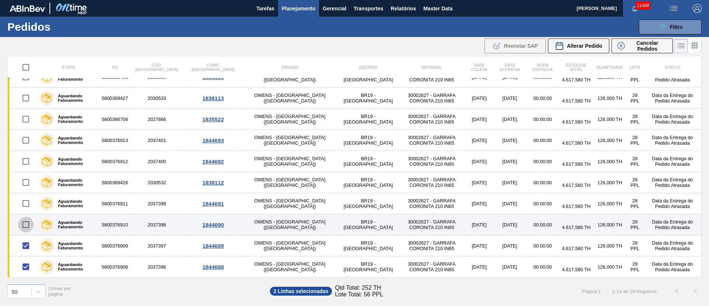
click at [27, 221] on input "checkbox" at bounding box center [26, 225] width 16 height 16
checkbox input "true"
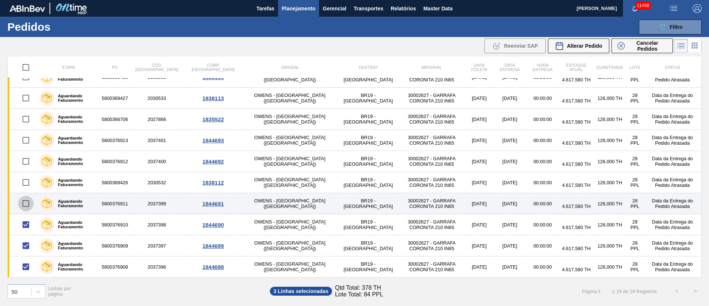
click at [27, 201] on input "checkbox" at bounding box center [26, 203] width 16 height 16
checkbox input "true"
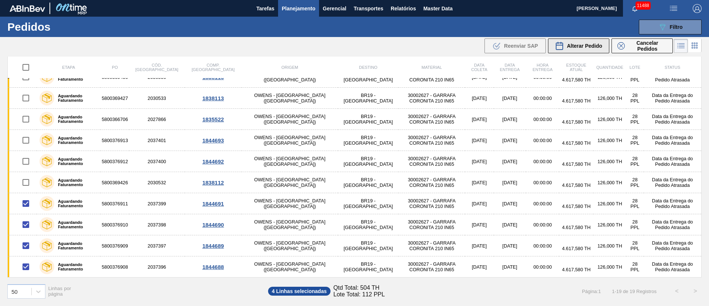
click at [586, 43] on span "Alterar Pedido" at bounding box center [584, 46] width 35 height 6
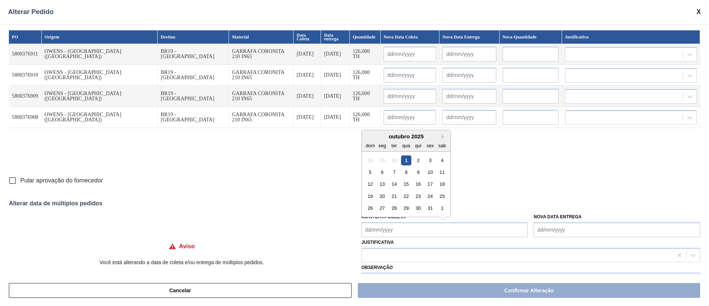
click at [390, 227] on Coleta "Nova Data Coleta" at bounding box center [445, 229] width 167 height 15
click at [404, 162] on div "1" at bounding box center [406, 160] width 10 height 10
type Coleta "[DATE]"
type input "[DATE]"
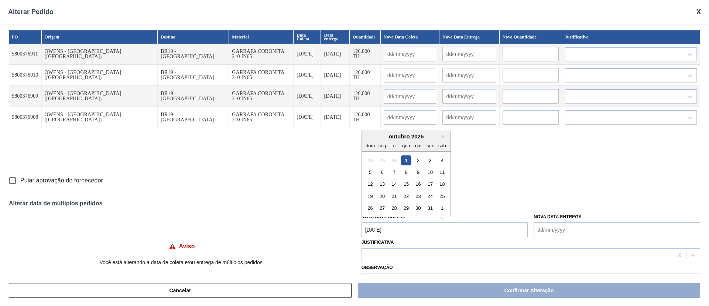
type input "[DATE]"
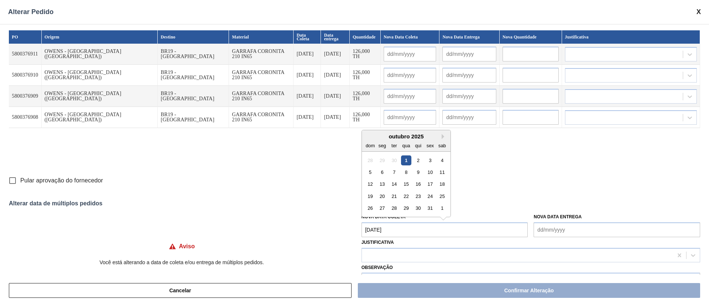
type input "[DATE]"
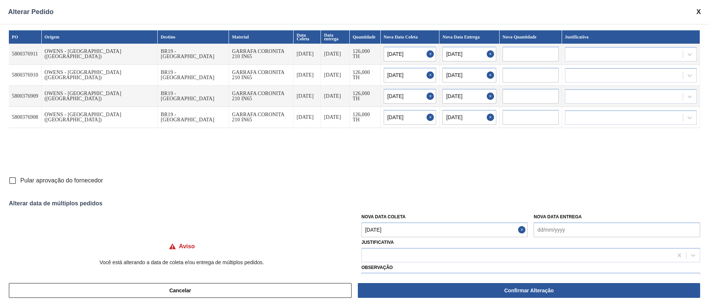
click at [396, 225] on Coleta "[DATE]" at bounding box center [445, 229] width 167 height 15
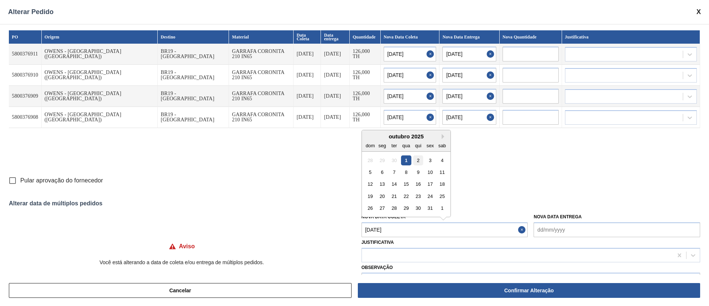
click at [420, 162] on div "2" at bounding box center [418, 160] width 10 height 10
type Coleta "[DATE]"
type input "[DATE]"
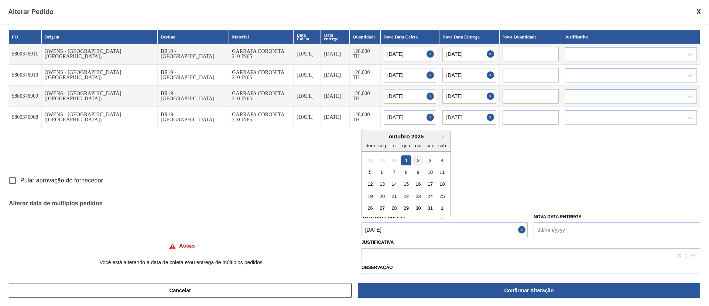
type input "[DATE]"
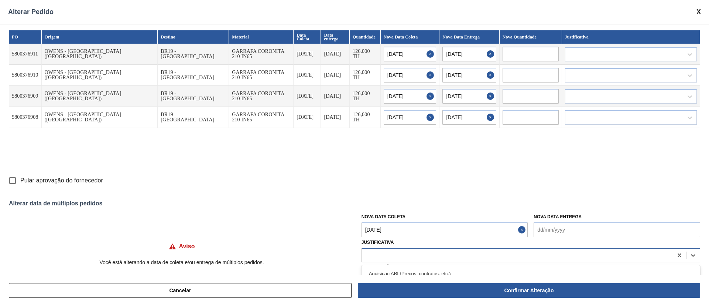
click at [402, 255] on div at bounding box center [517, 254] width 311 height 11
type input "ou"
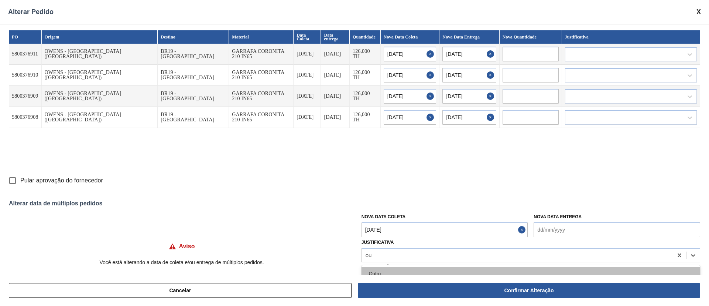
click at [378, 273] on div "Outro" at bounding box center [531, 273] width 339 height 14
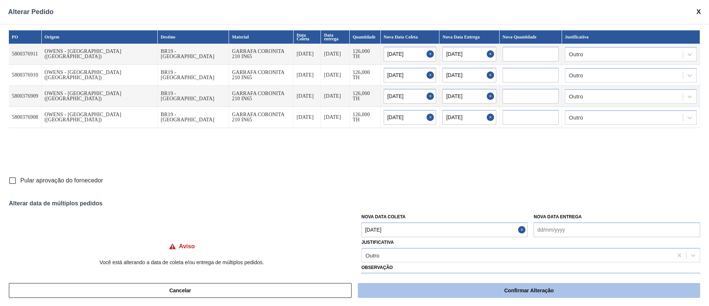
click at [409, 291] on button "Confirmar Alteração" at bounding box center [529, 290] width 343 height 15
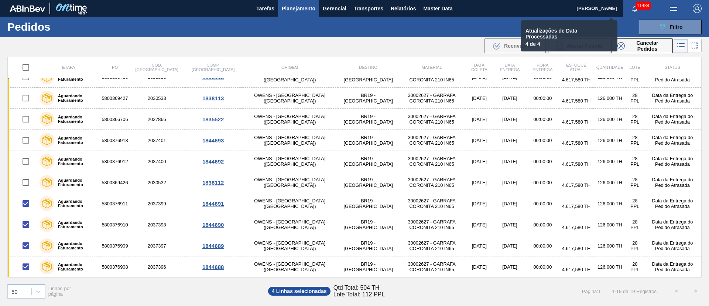
checkbox input "false"
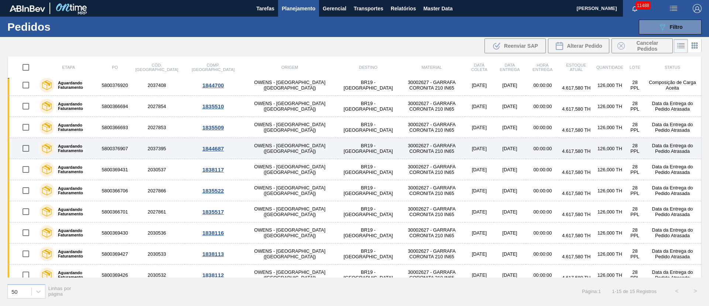
scroll to position [118, 0]
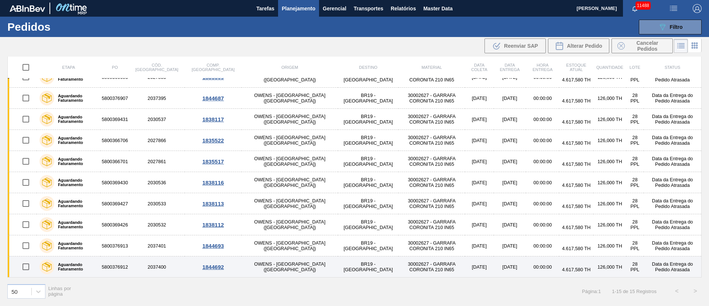
drag, startPoint x: 29, startPoint y: 266, endPoint x: 27, endPoint y: 262, distance: 4.5
click at [29, 265] on input "checkbox" at bounding box center [26, 267] width 16 height 16
checkbox input "true"
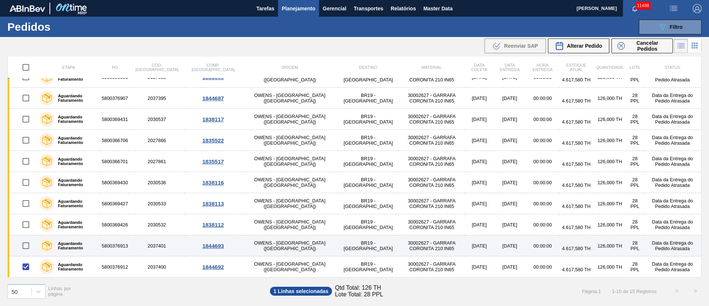
click at [27, 242] on input "checkbox" at bounding box center [26, 246] width 16 height 16
checkbox input "true"
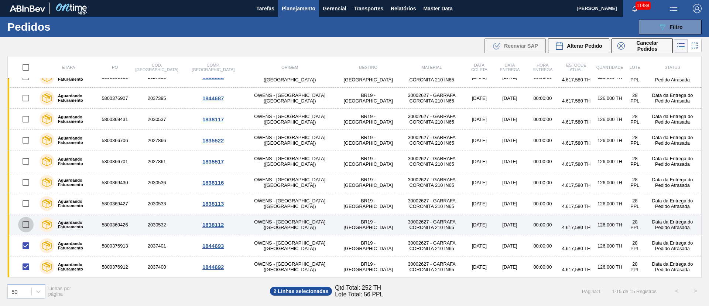
click at [31, 221] on input "checkbox" at bounding box center [26, 225] width 16 height 16
checkbox input "true"
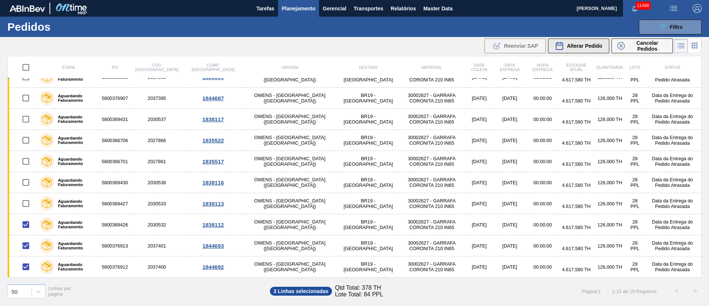
click at [585, 38] on button "Alterar Pedido" at bounding box center [578, 45] width 61 height 15
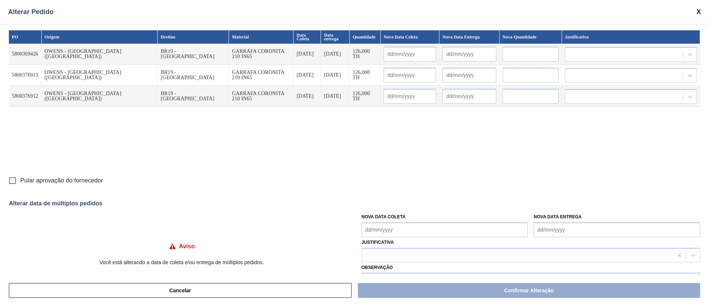
click at [420, 228] on Coleta "Nova Data Coleta" at bounding box center [445, 229] width 167 height 15
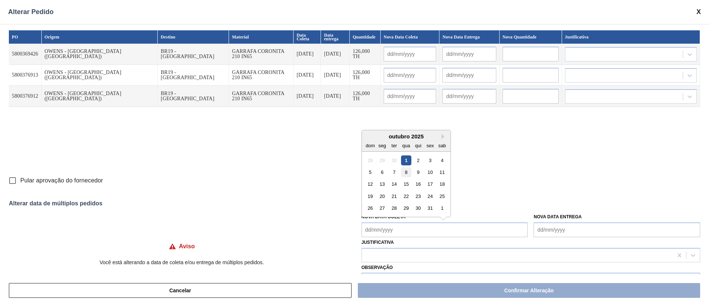
click at [405, 171] on div "8" at bounding box center [406, 172] width 10 height 10
type Coleta "[DATE]"
type input "[DATE]"
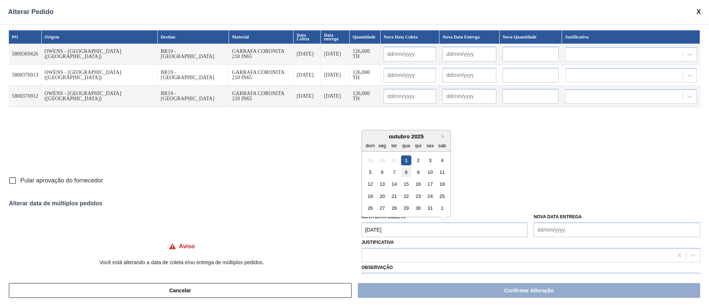
type input "[DATE]"
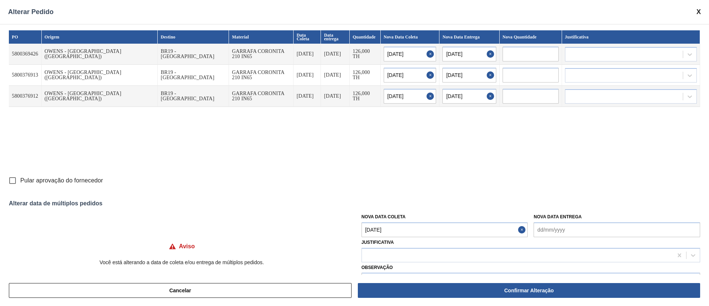
click at [407, 231] on Coleta "[DATE]" at bounding box center [445, 229] width 167 height 15
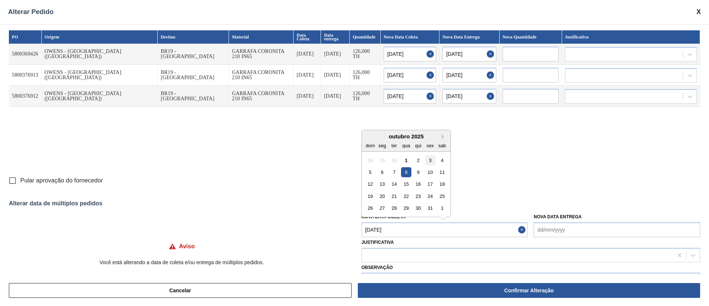
click at [429, 162] on div "3" at bounding box center [430, 160] width 10 height 10
type Coleta "[DATE]"
type input "[DATE]"
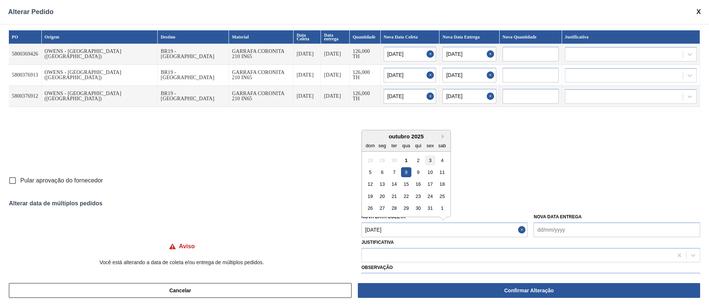
type input "[DATE]"
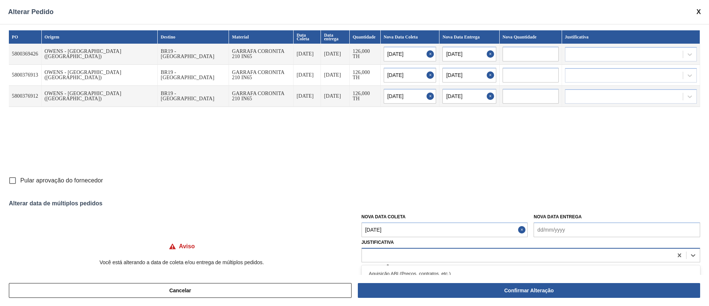
click at [411, 256] on div at bounding box center [517, 254] width 311 height 11
type input "ou"
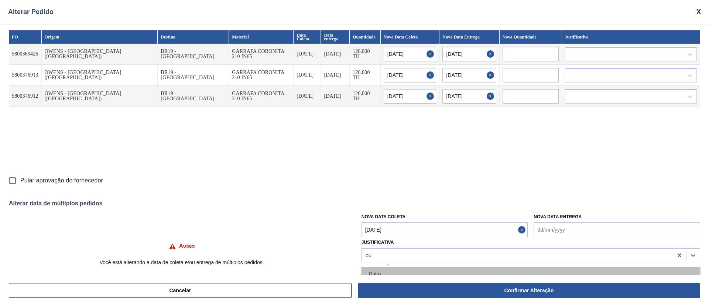
click at [389, 270] on div "Outro" at bounding box center [531, 273] width 339 height 14
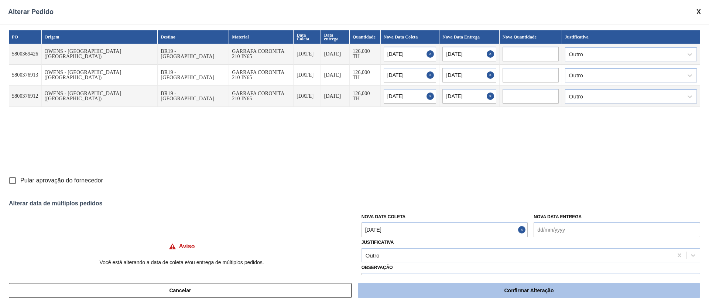
click at [412, 289] on button "Confirmar Alteração" at bounding box center [529, 290] width 343 height 15
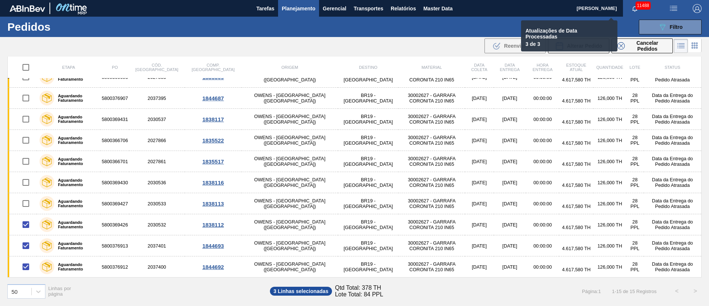
checkbox input "false"
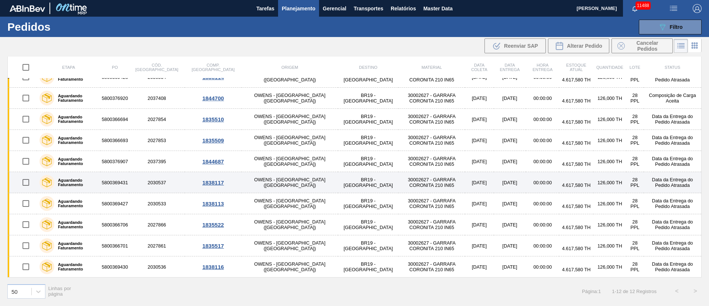
scroll to position [0, 0]
